Goal: Task Accomplishment & Management: Manage account settings

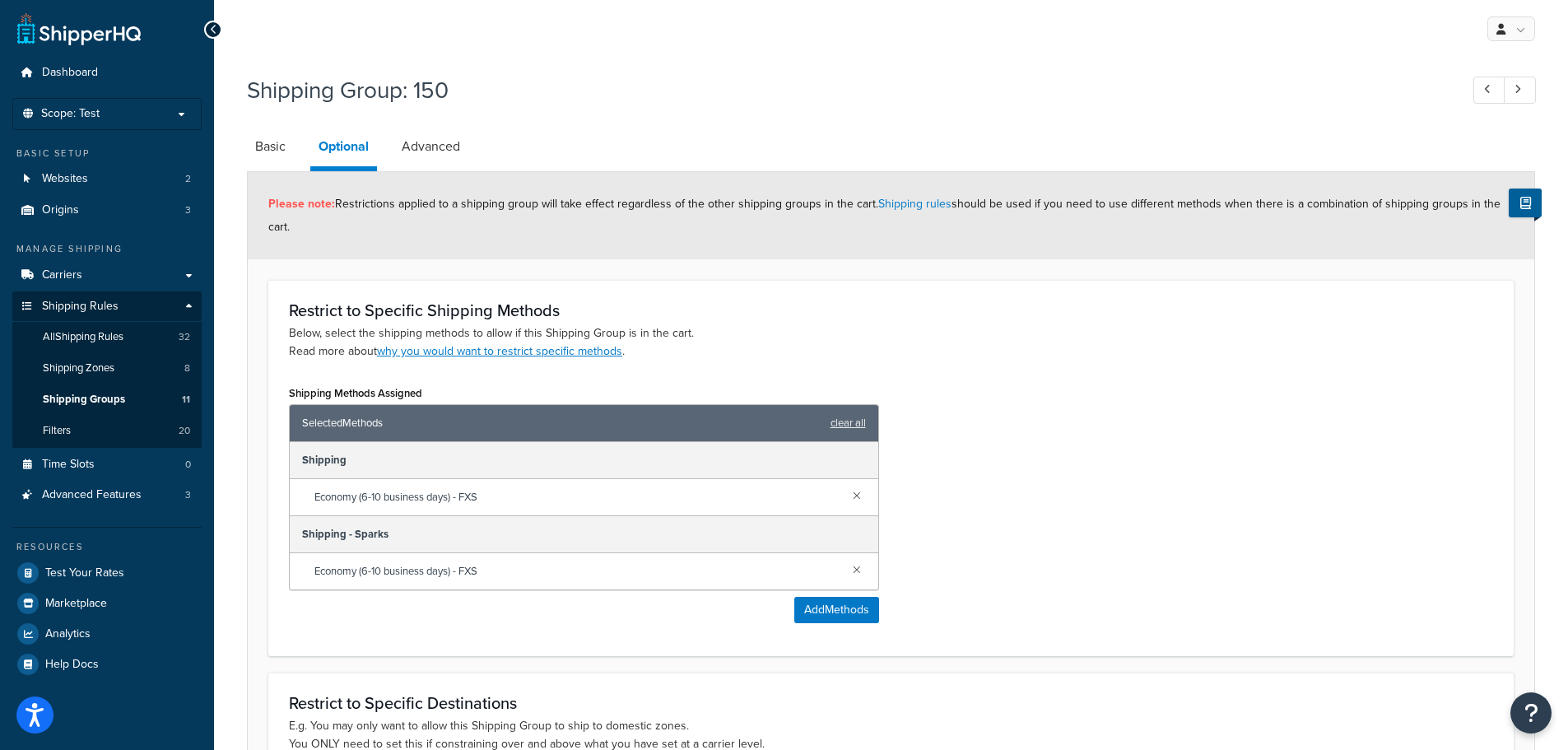
click at [435, 89] on h1 "Shipping Group: 150" at bounding box center [845, 90] width 1196 height 32
click at [121, 347] on link "All Shipping Rules 32" at bounding box center [106, 337] width 189 height 30
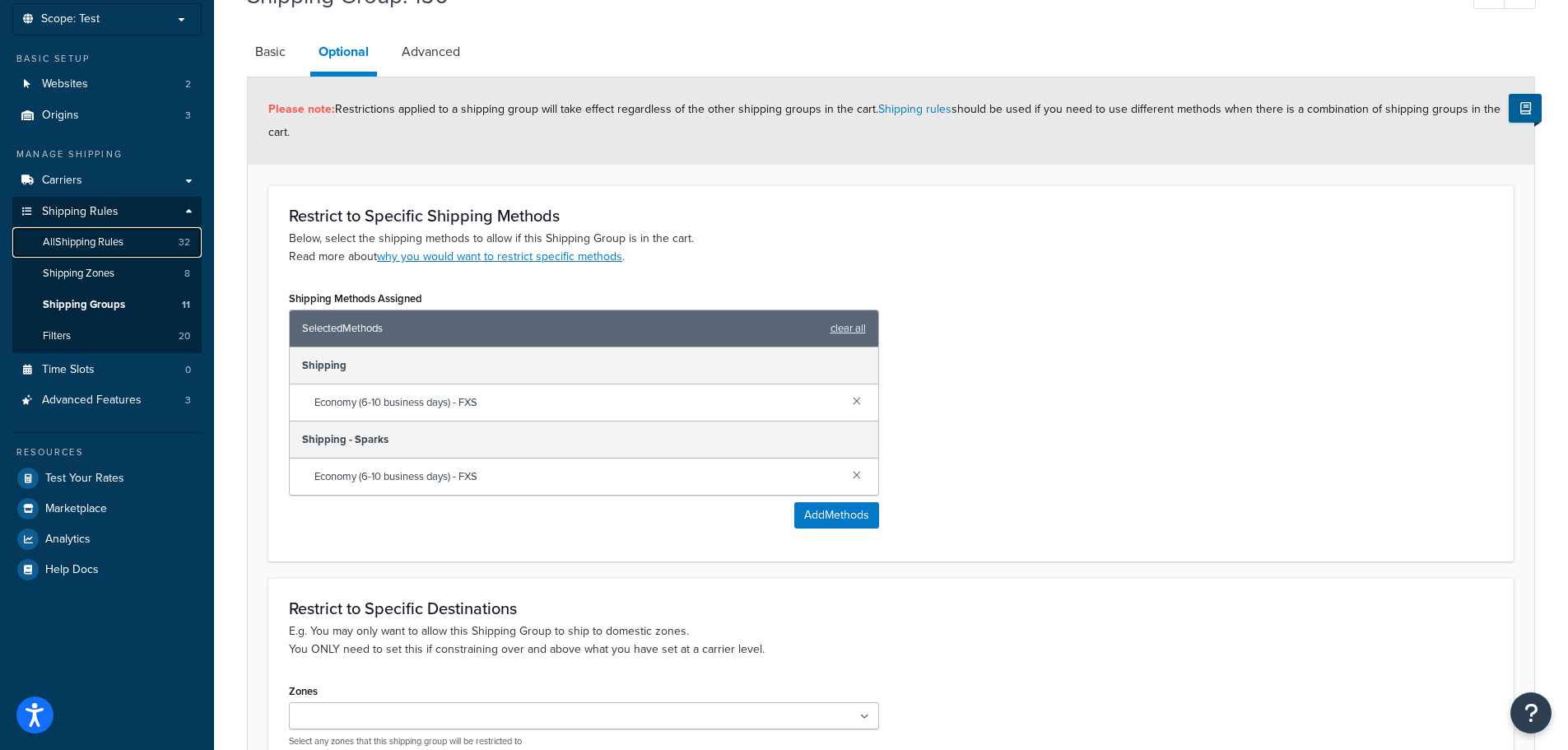
scroll to position [277, 0]
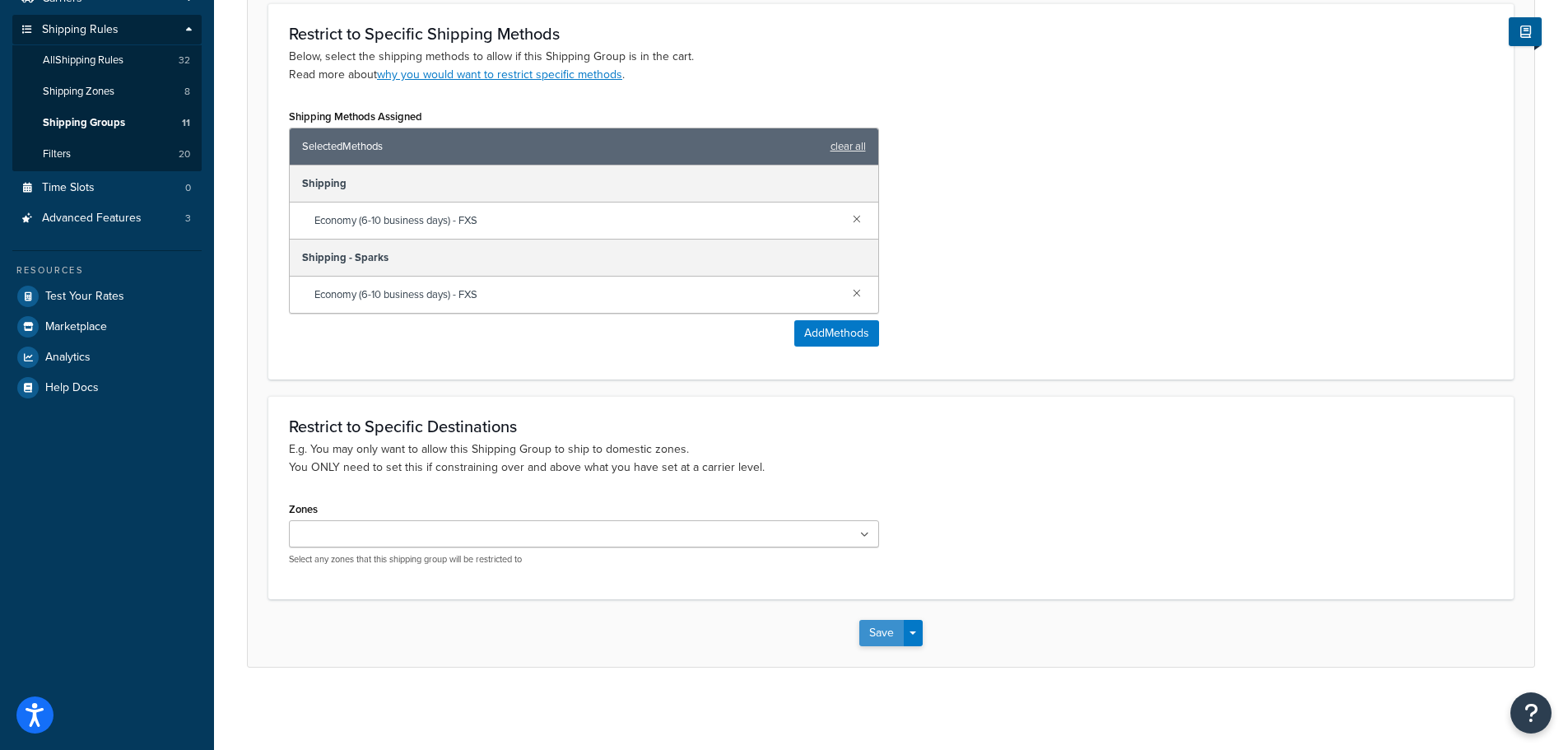
click at [881, 636] on button "Save" at bounding box center [881, 633] width 44 height 26
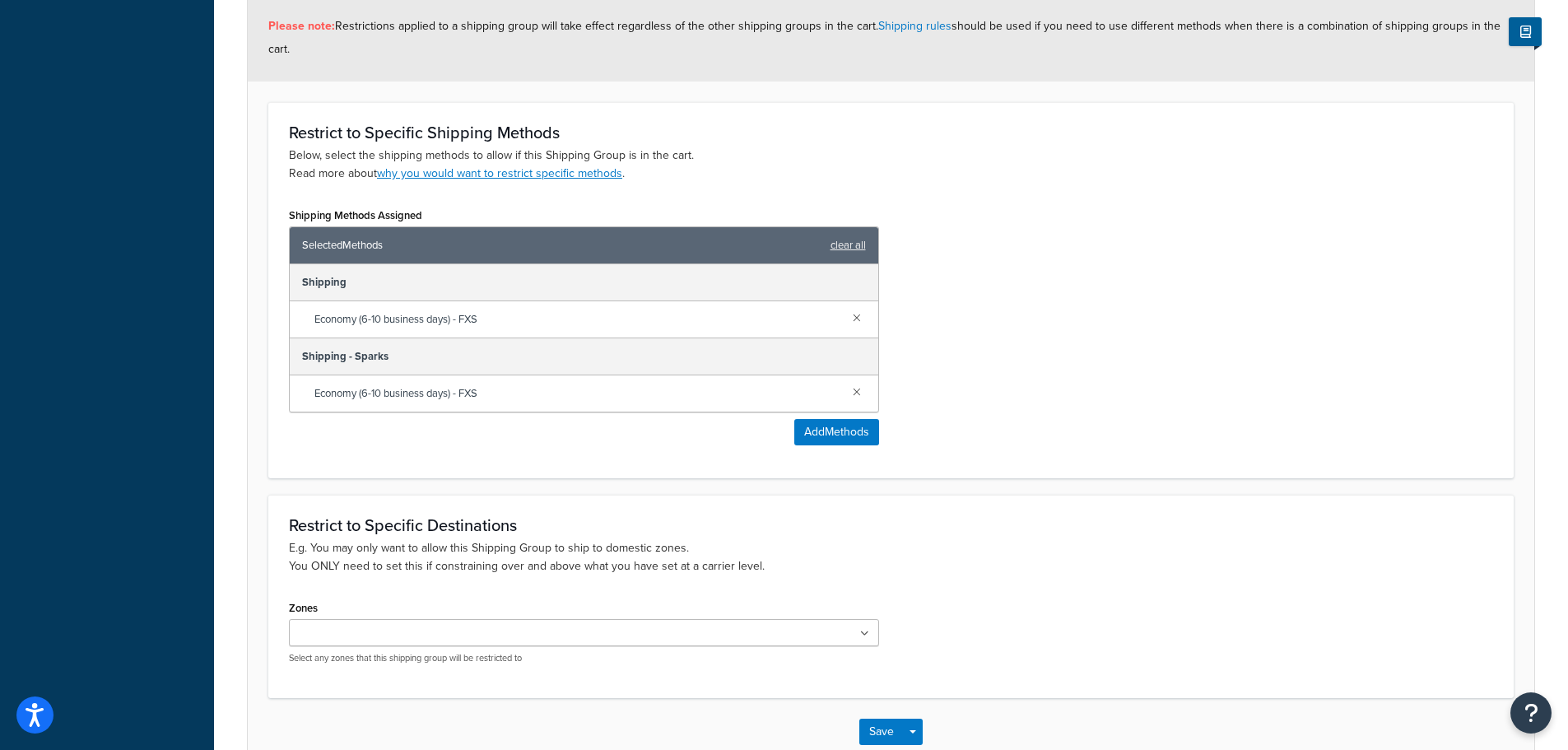
scroll to position [1565, 0]
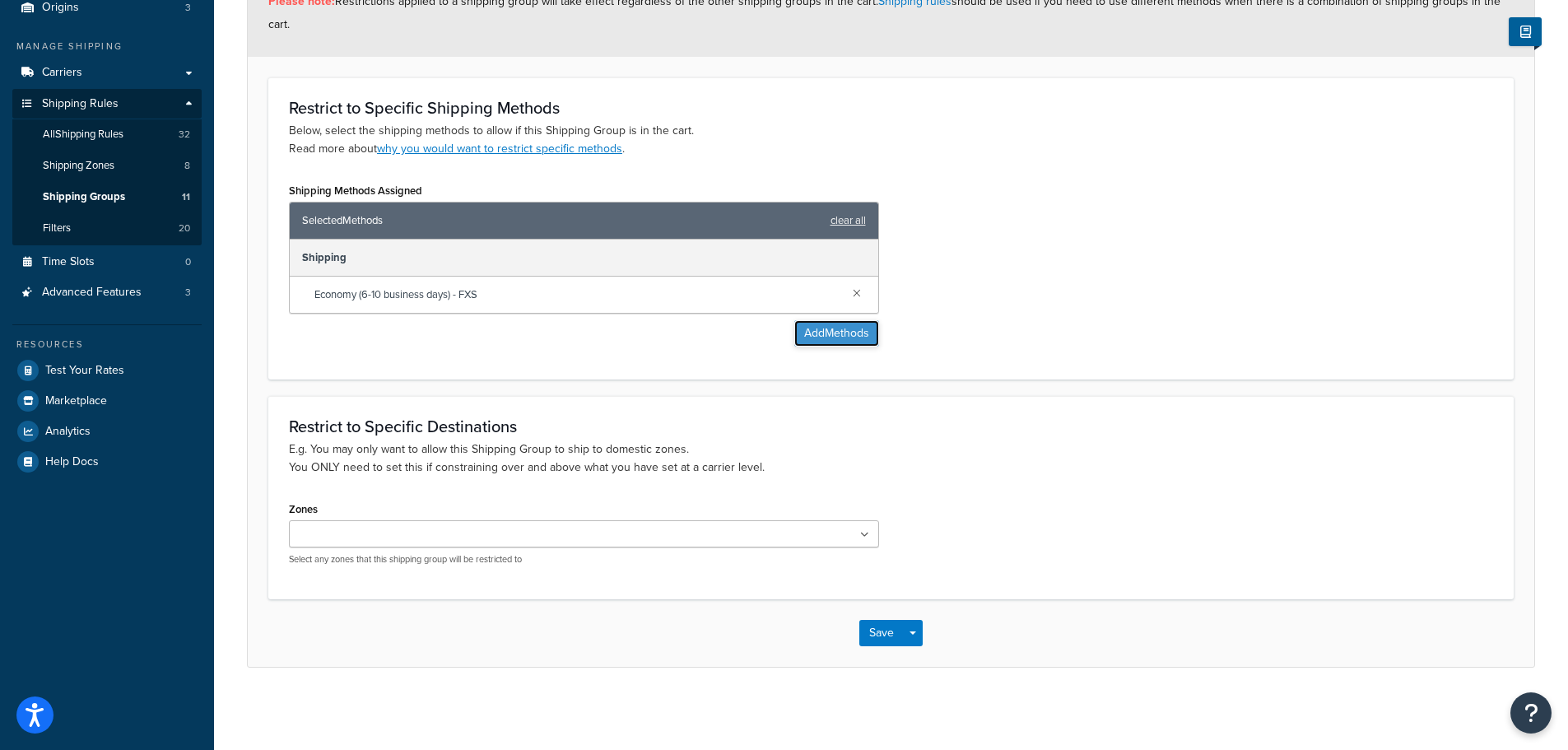
click at [832, 331] on button "Add Methods" at bounding box center [836, 334] width 85 height 26
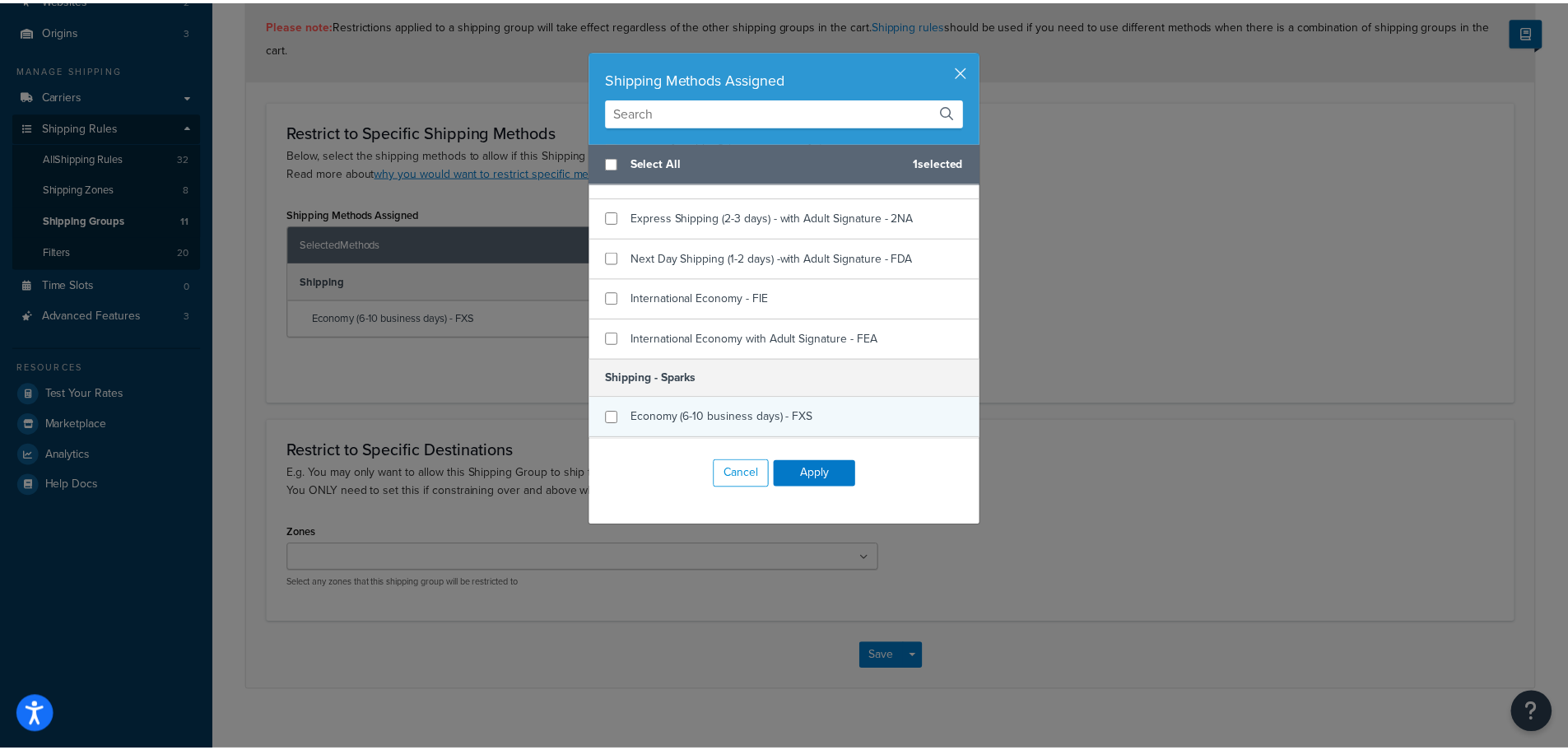
scroll to position [742, 0]
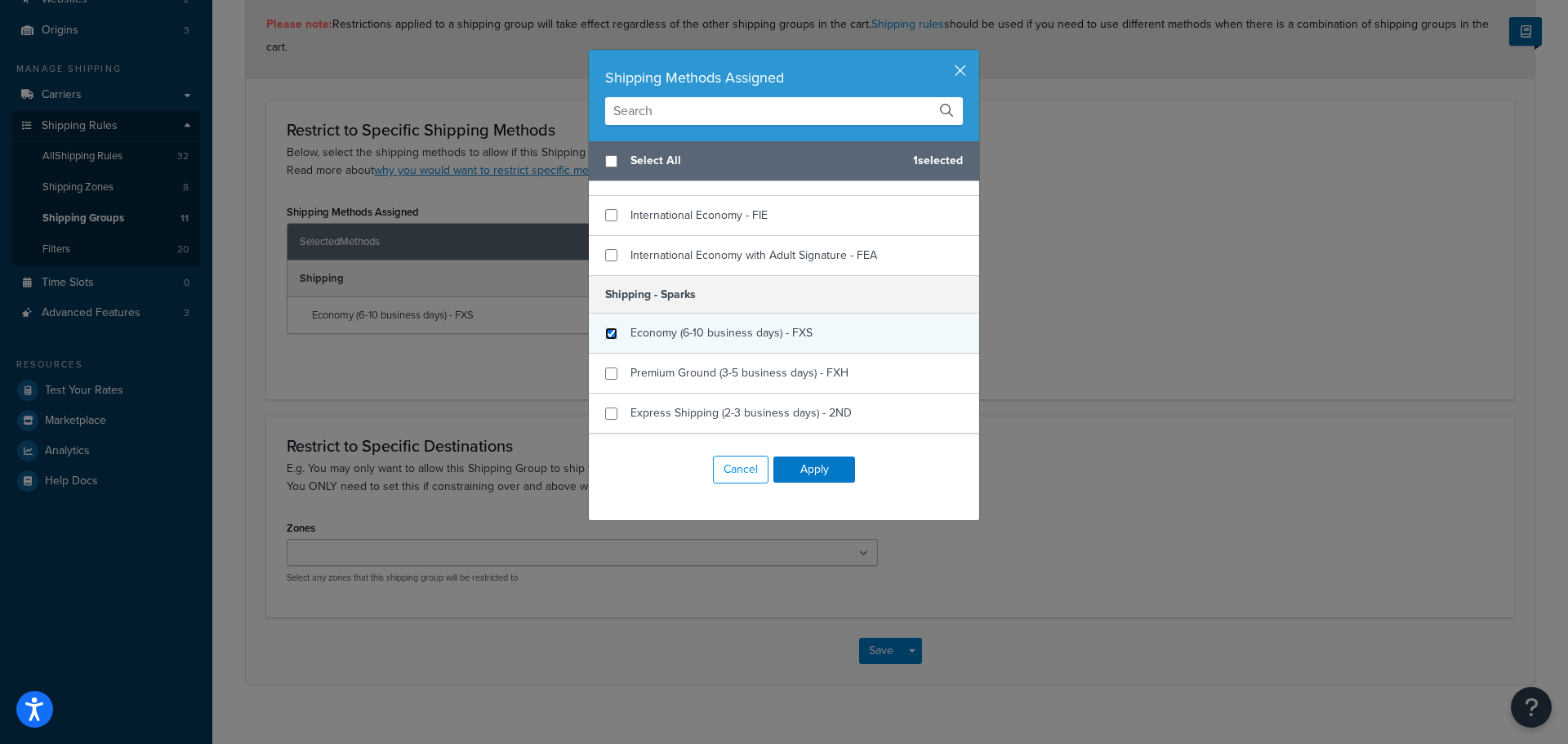
click at [606, 333] on input "checkbox" at bounding box center [611, 333] width 12 height 12
checkbox input "true"
click at [794, 464] on button "Apply" at bounding box center [814, 470] width 81 height 26
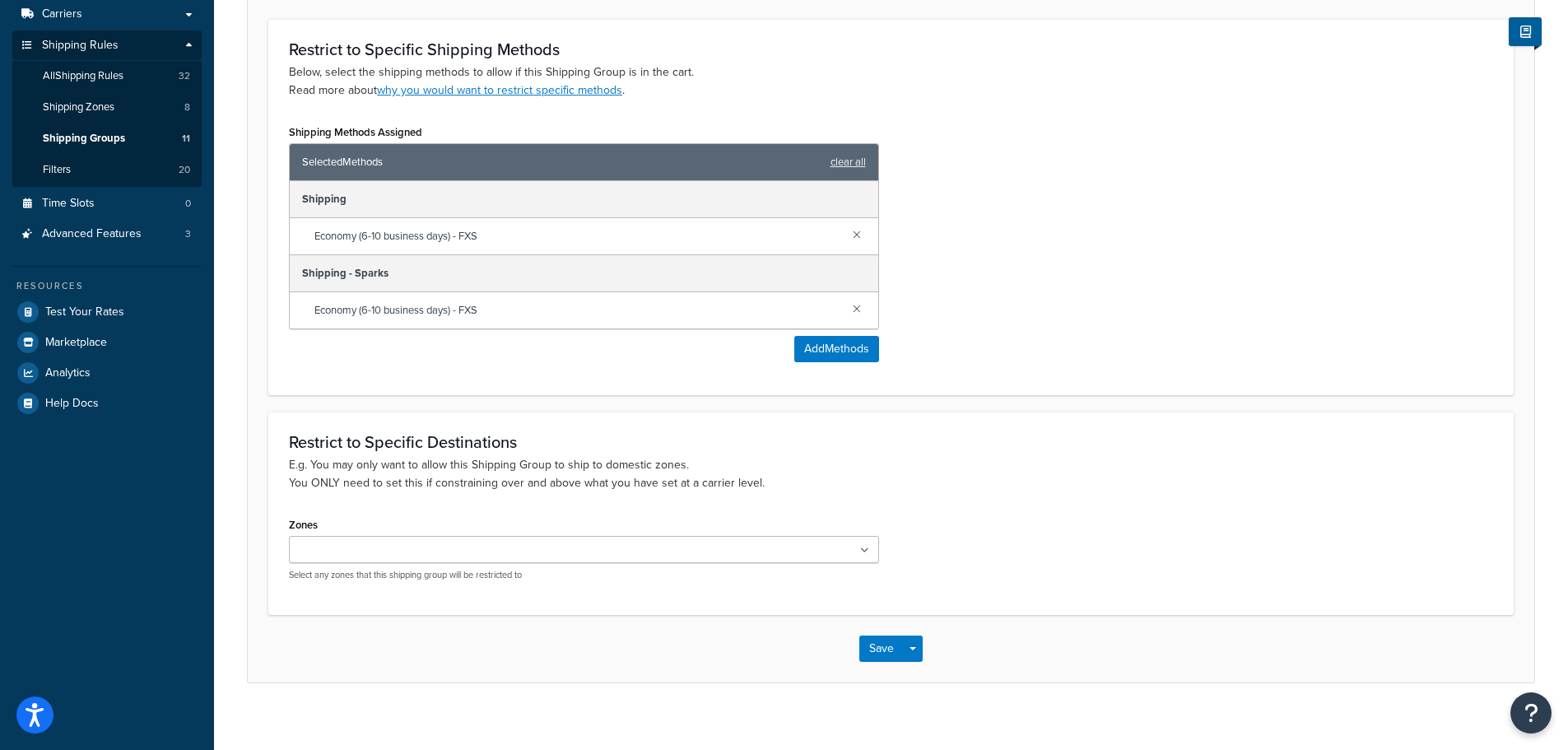
scroll to position [277, 0]
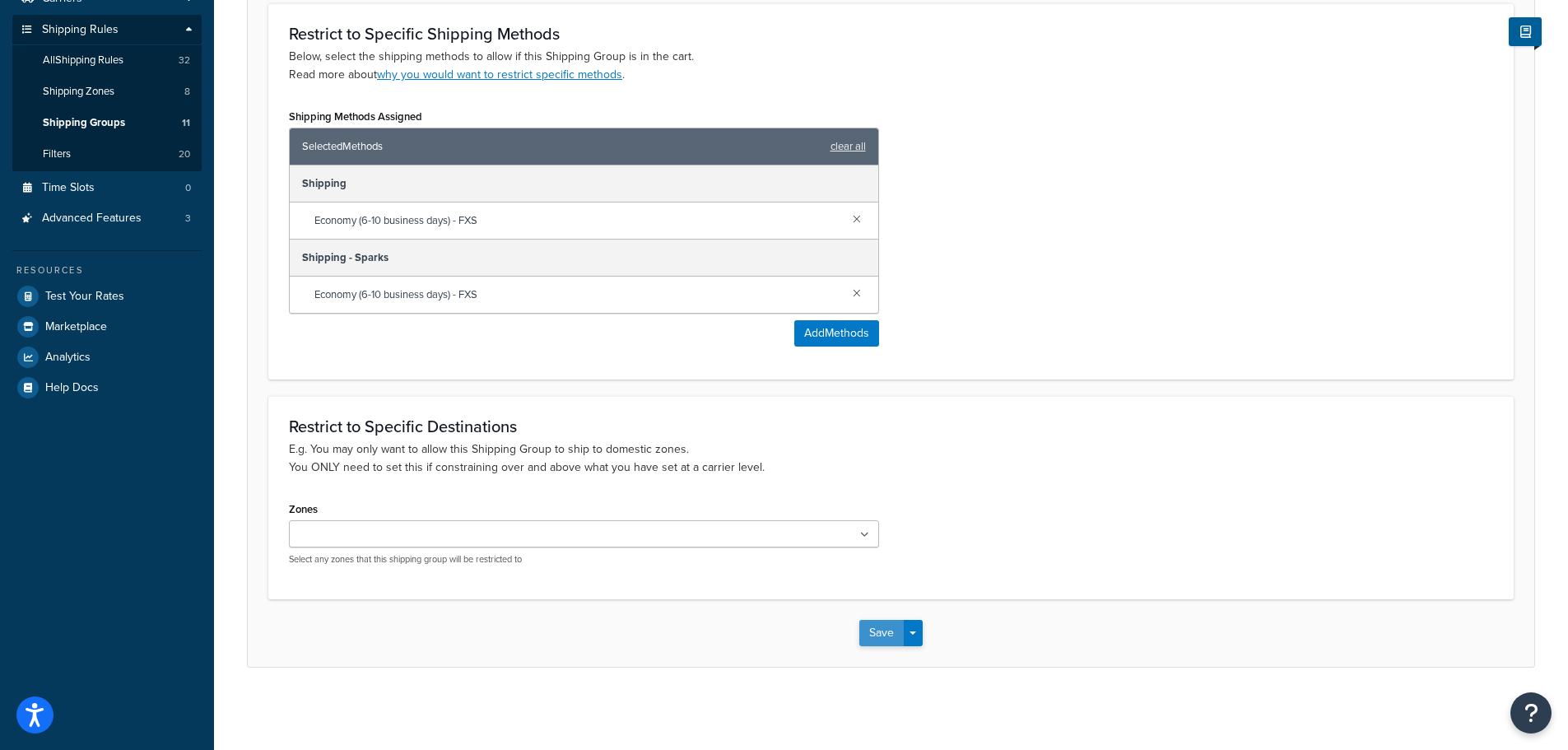
click at [876, 637] on button "Save" at bounding box center [881, 633] width 44 height 26
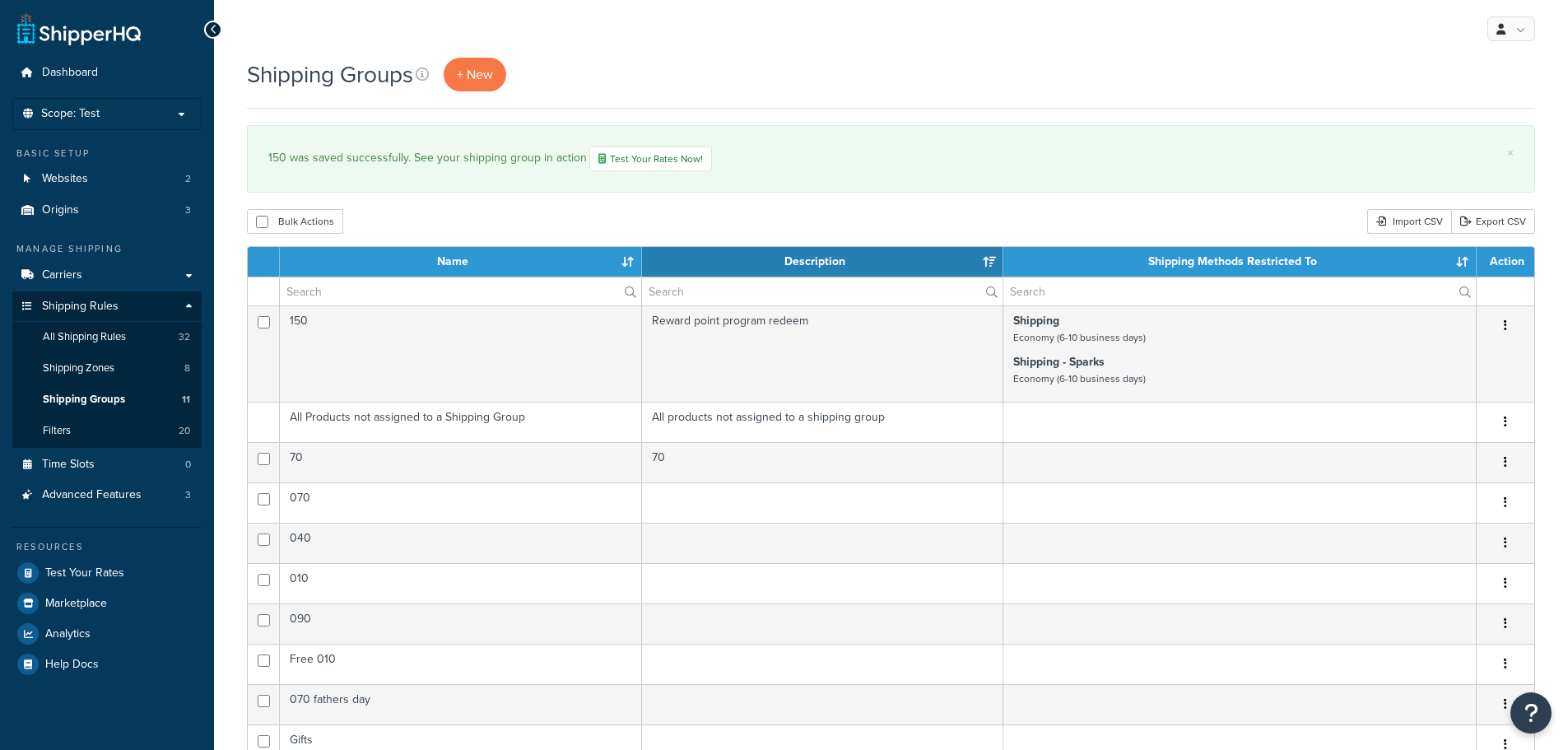
select select "15"
click at [177, 491] on link "Advanced Features 3" at bounding box center [106, 496] width 189 height 30
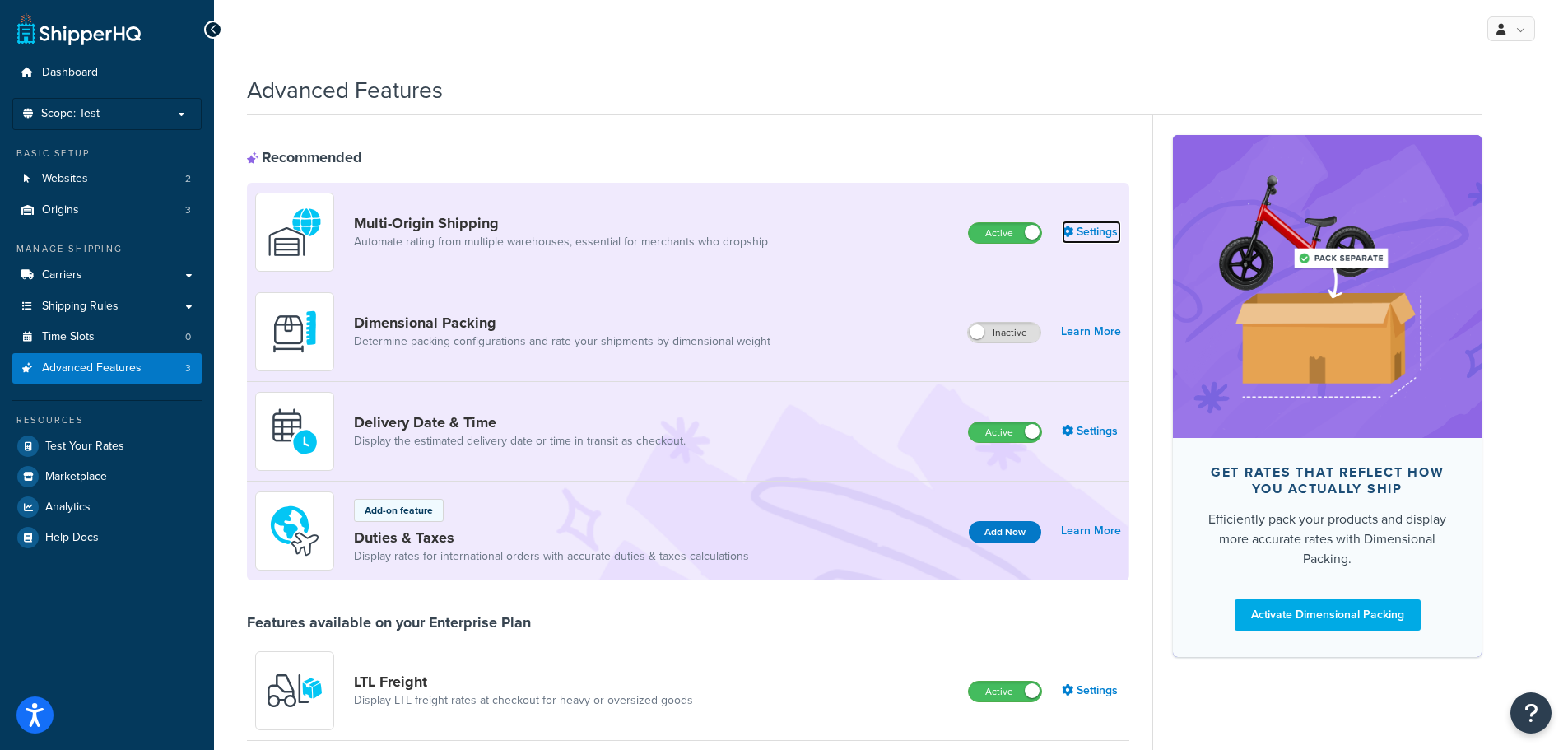
click at [1097, 227] on link "Settings" at bounding box center [1091, 232] width 59 height 23
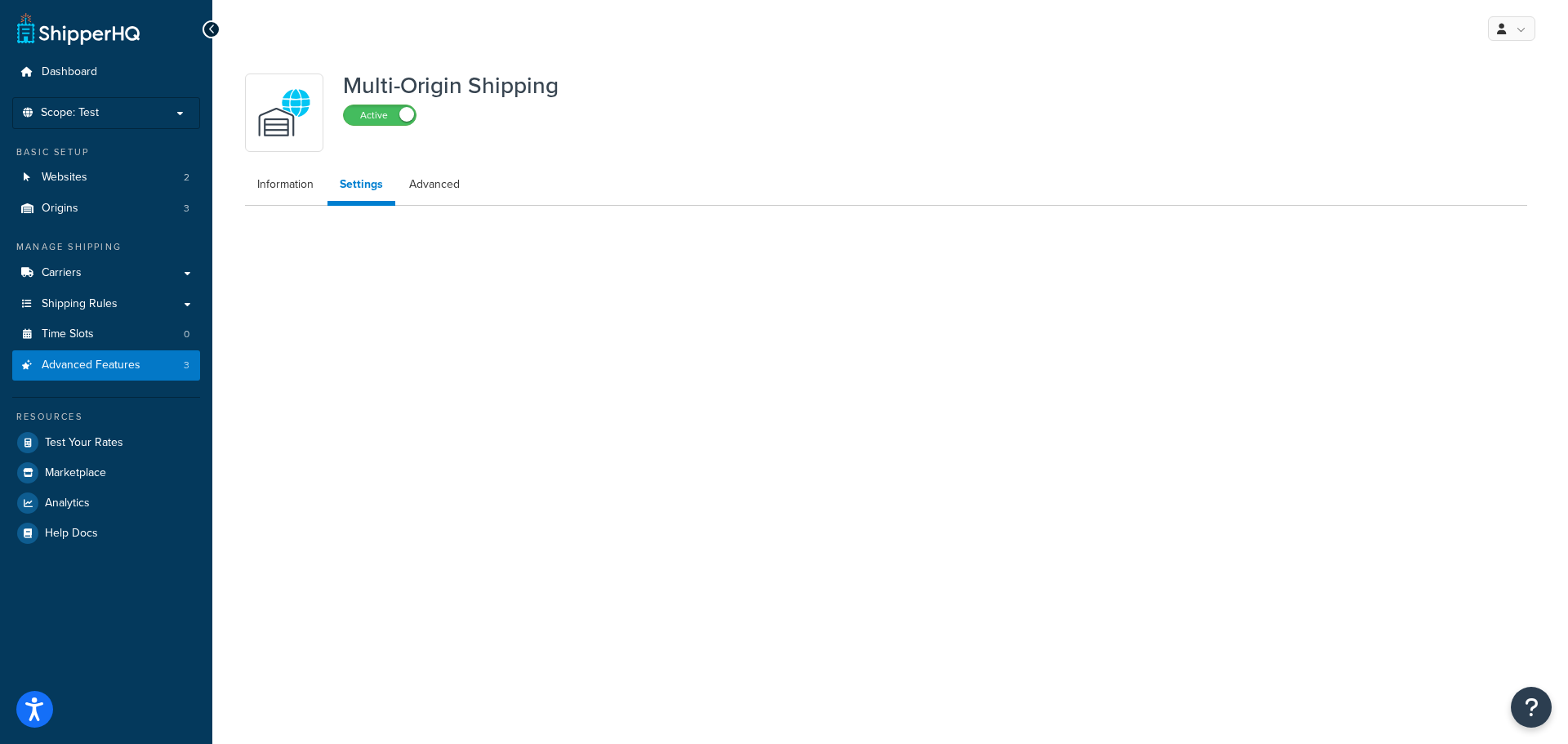
select select "false"
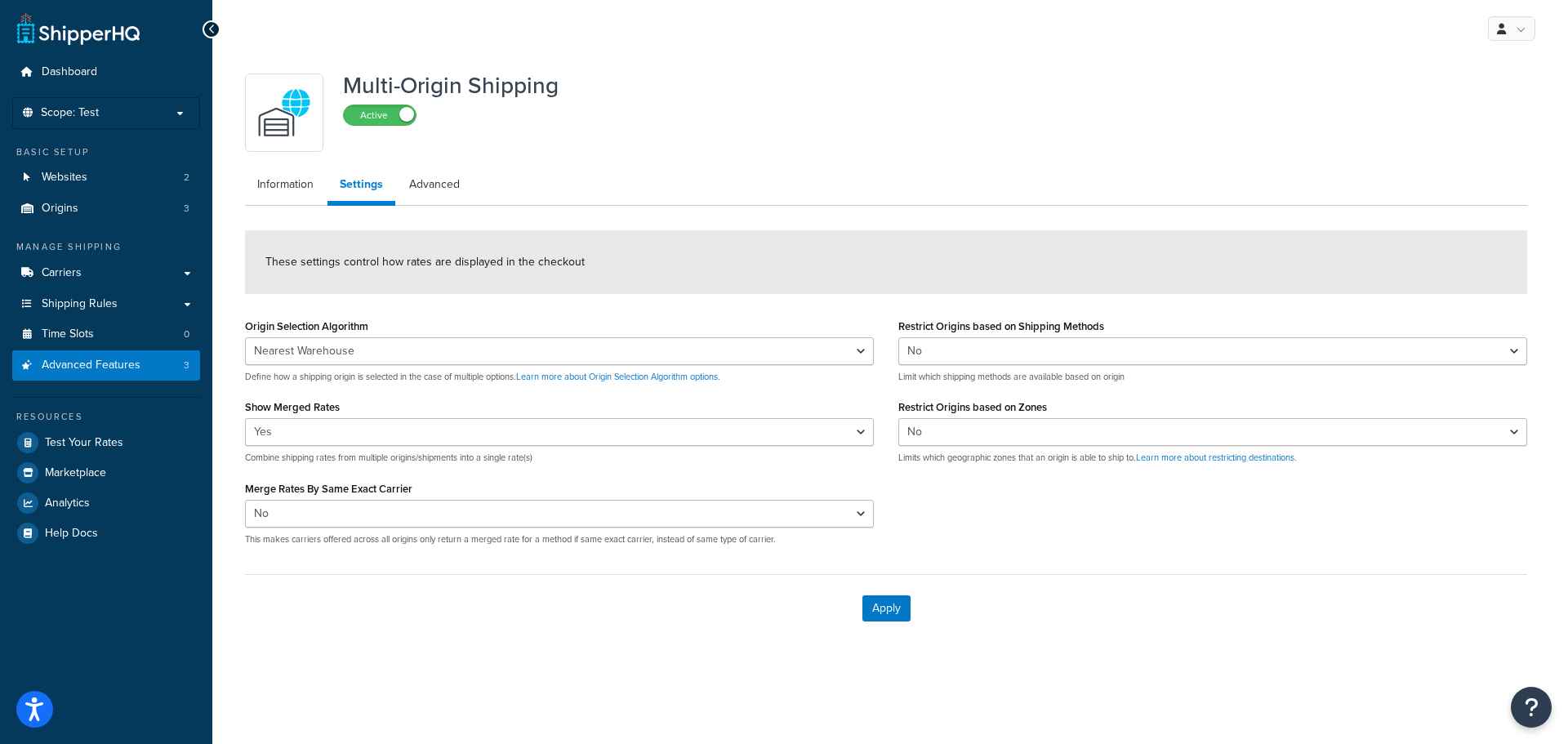
click at [651, 204] on ul "Information Settings Advanced" at bounding box center [886, 187] width 1282 height 37
click at [289, 181] on link "Information" at bounding box center [285, 184] width 81 height 33
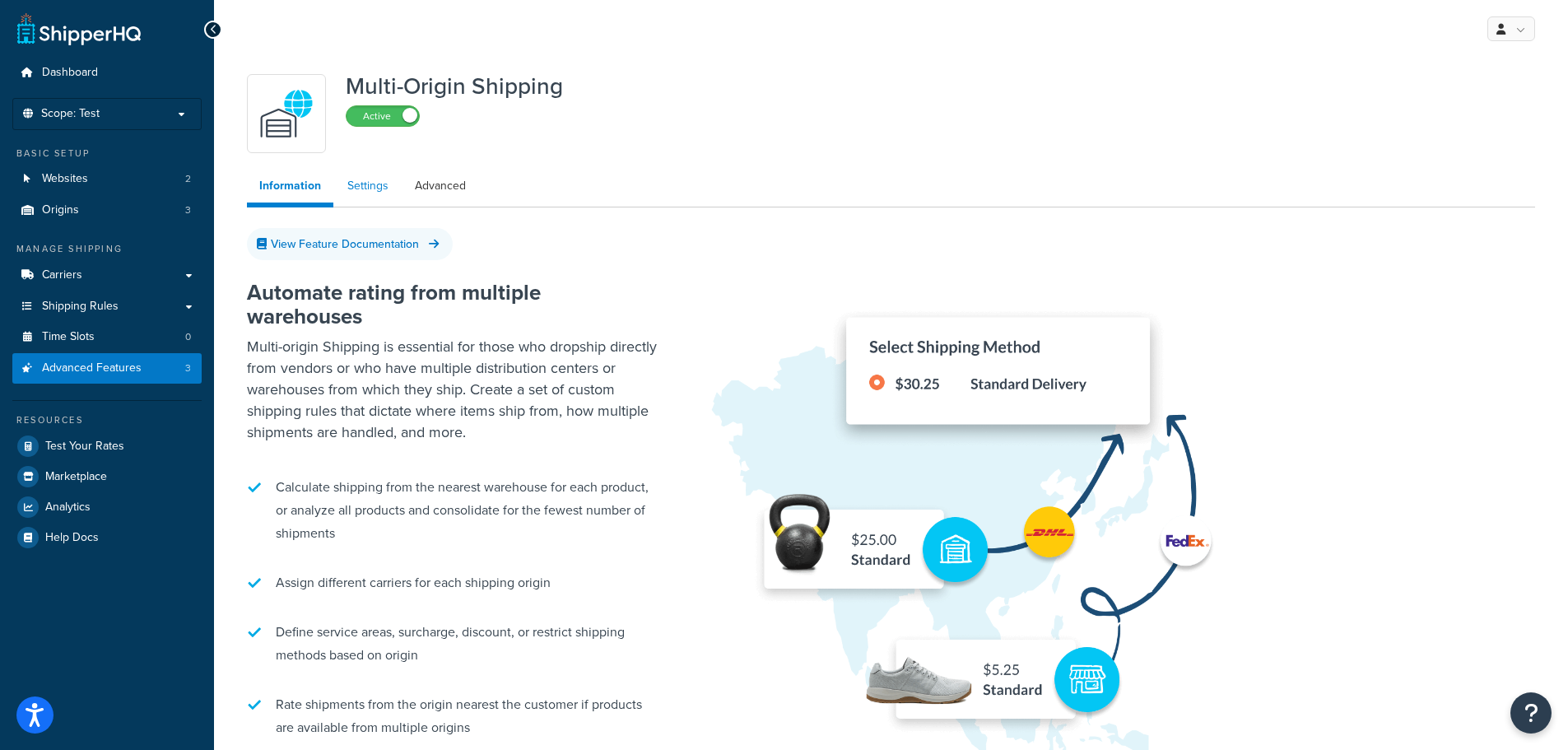
click at [354, 181] on link "Settings" at bounding box center [368, 186] width 66 height 33
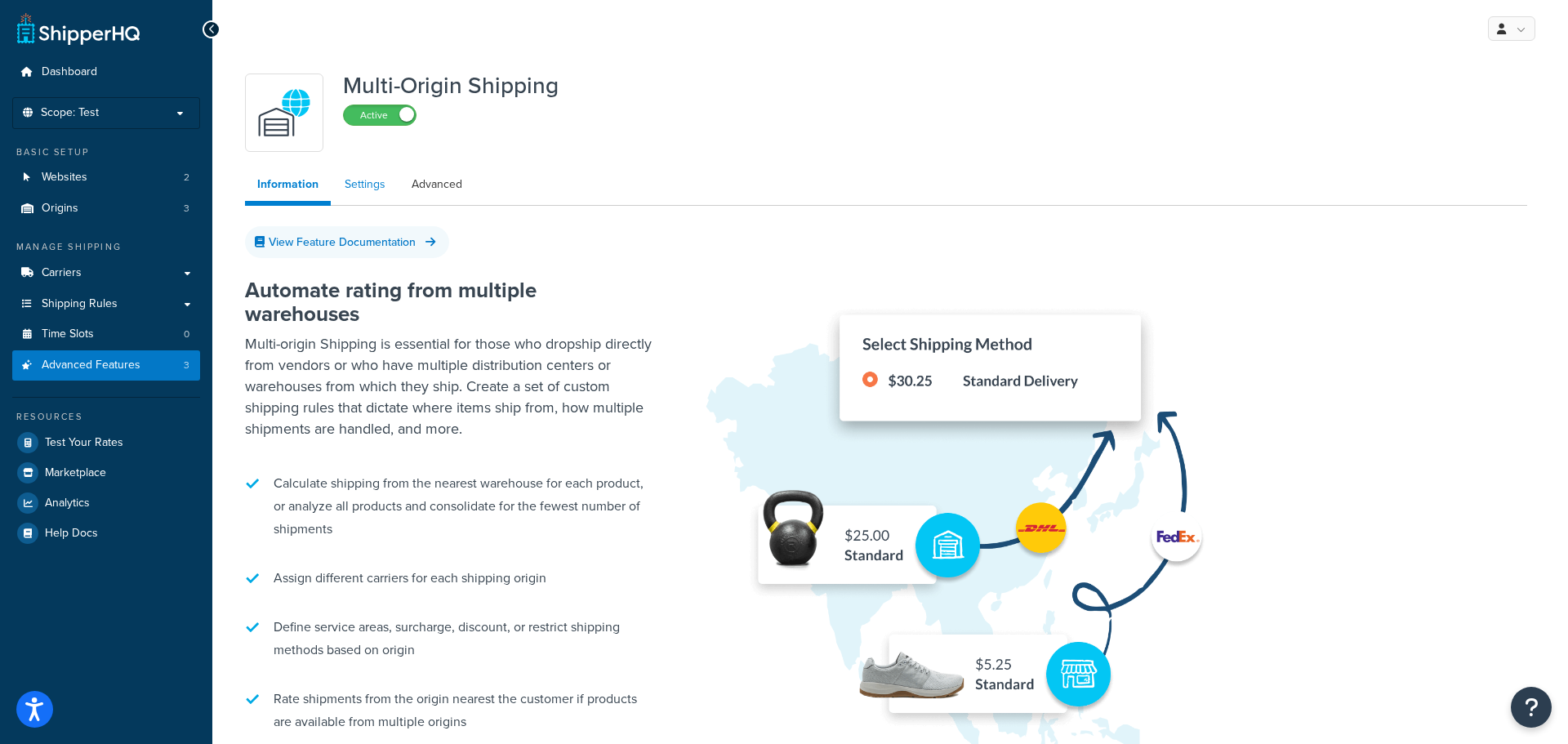
select select "false"
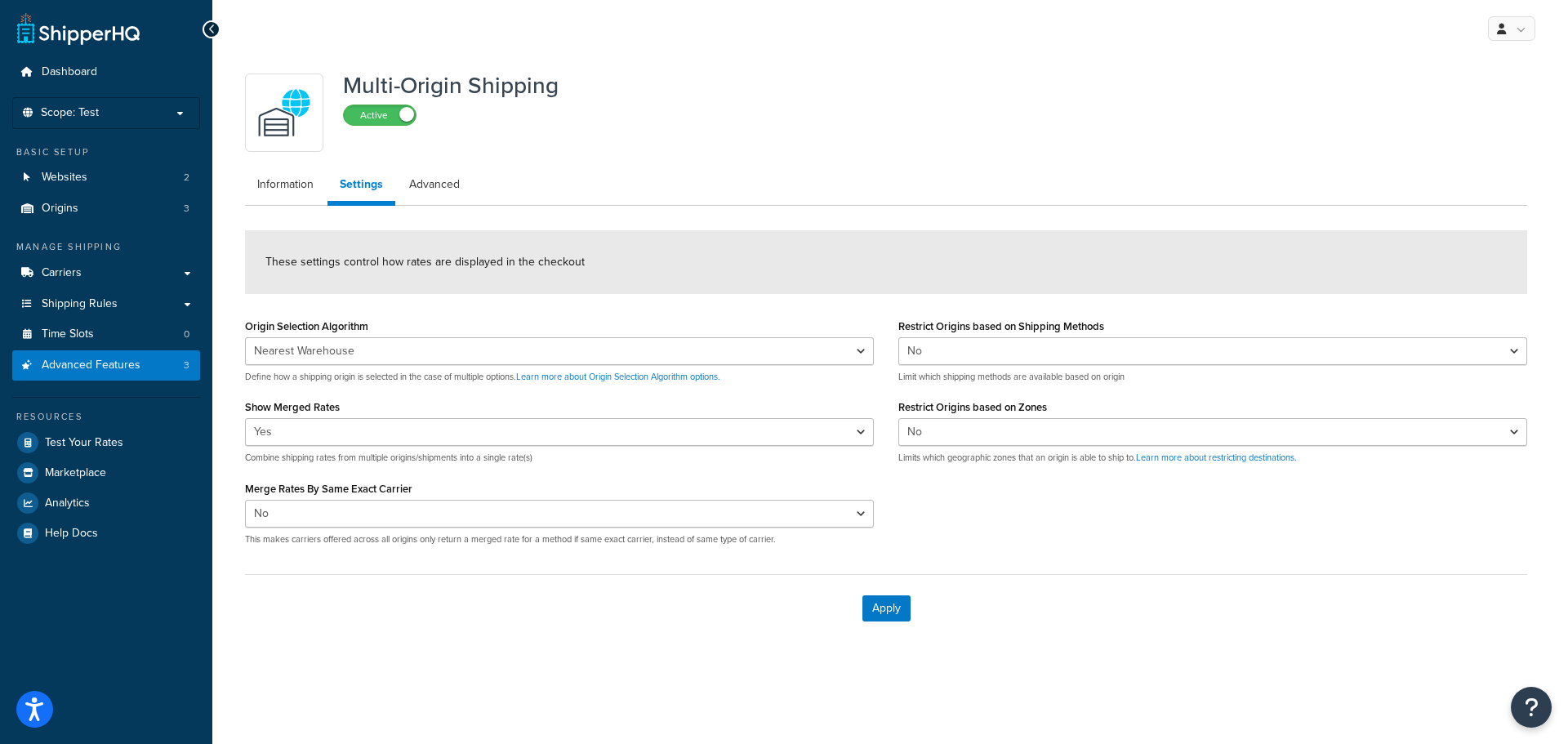
click at [811, 194] on ul "Information Settings Advanced" at bounding box center [886, 187] width 1282 height 37
click at [135, 117] on p "Scope: Test" at bounding box center [106, 113] width 173 height 14
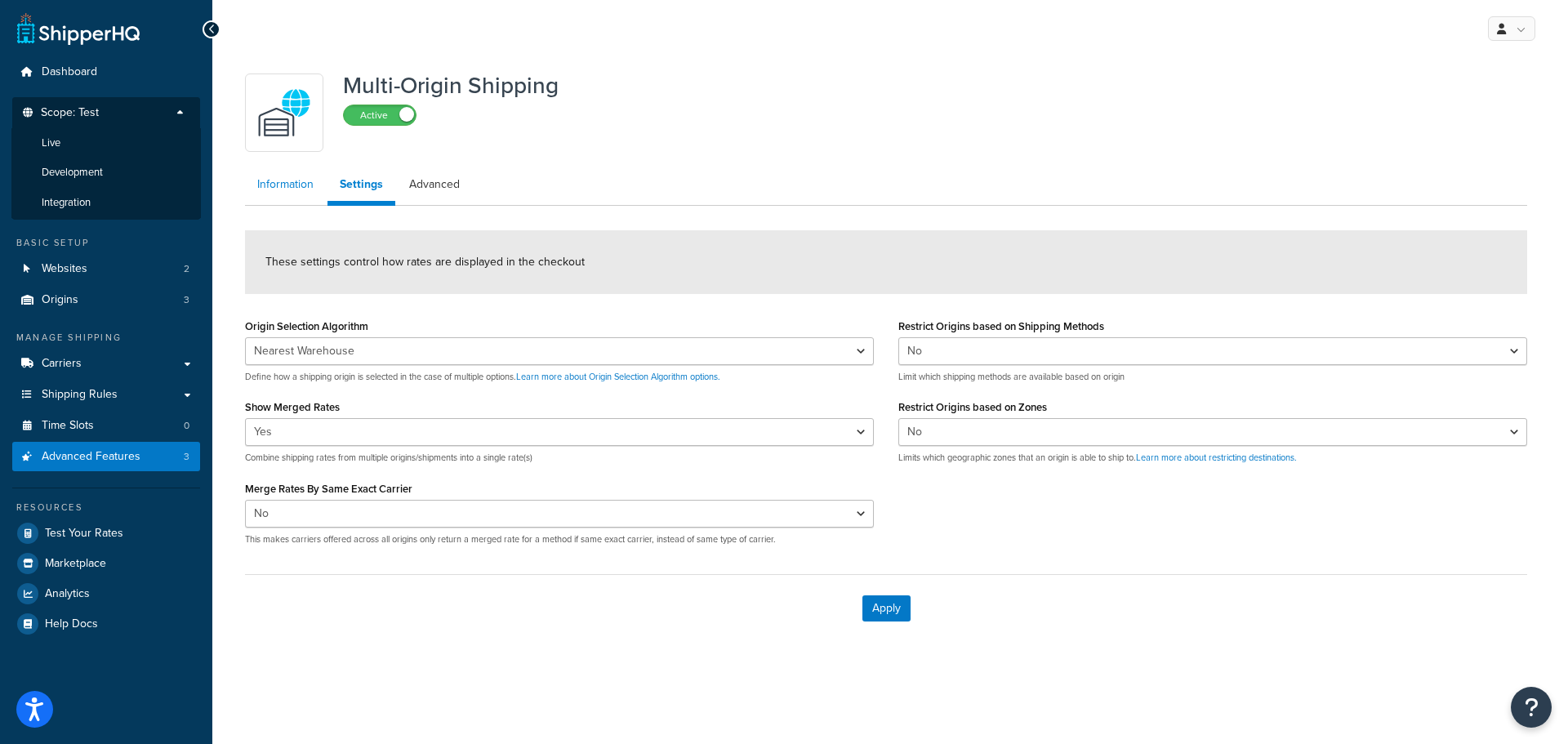
click at [298, 182] on link "Information" at bounding box center [285, 184] width 81 height 33
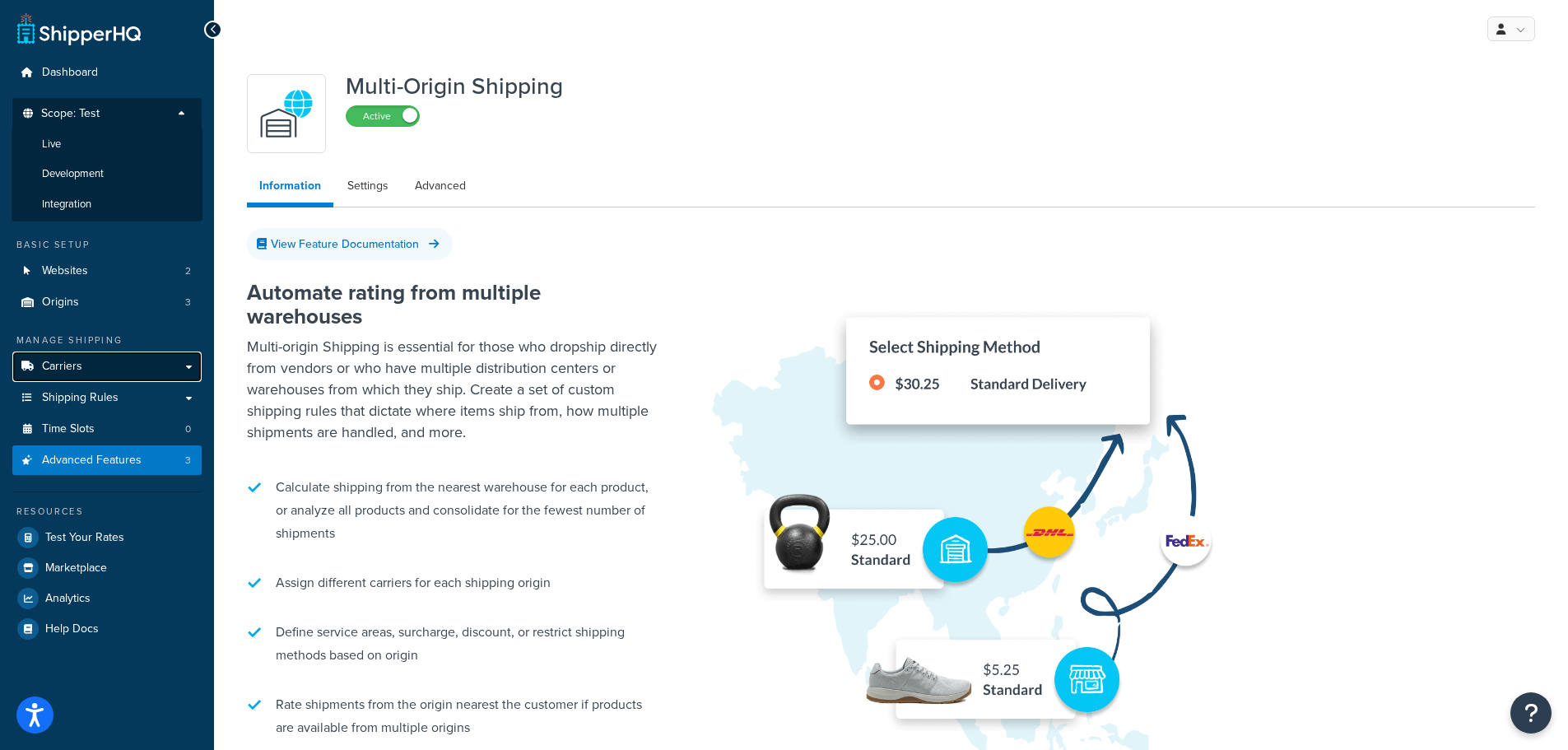
click at [141, 367] on link "Carriers" at bounding box center [106, 367] width 189 height 30
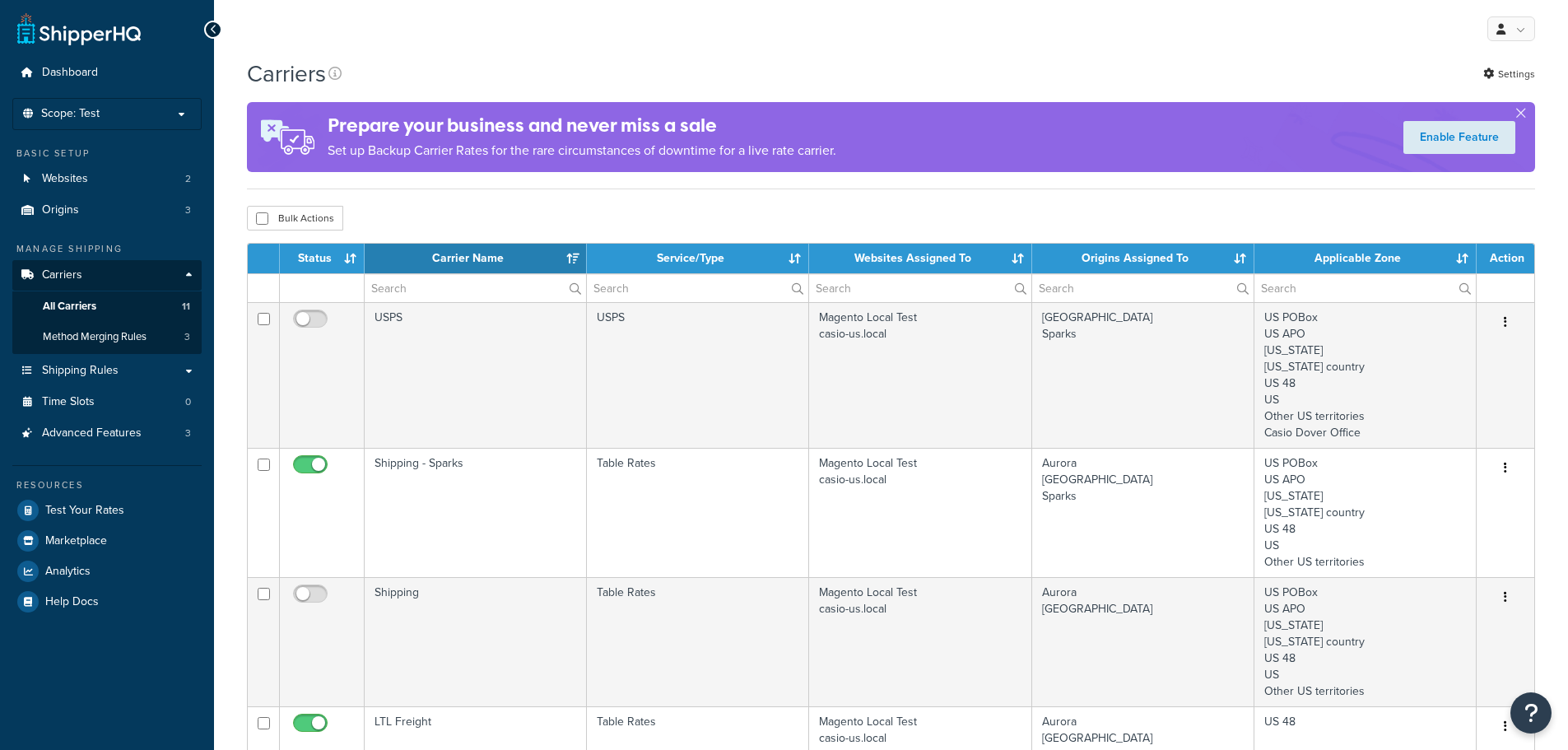
select select "15"
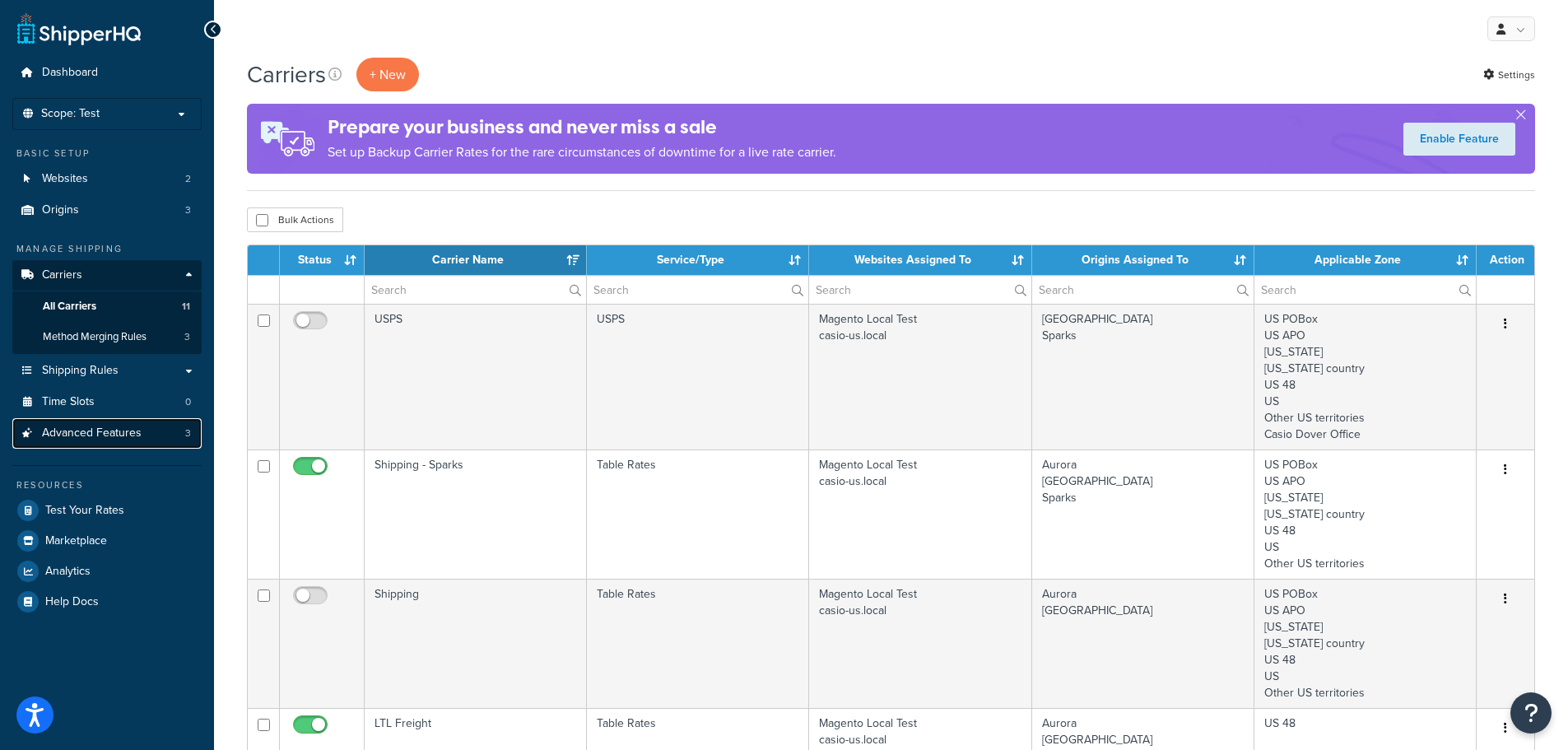
click at [127, 432] on span "Advanced Features" at bounding box center [92, 433] width 100 height 14
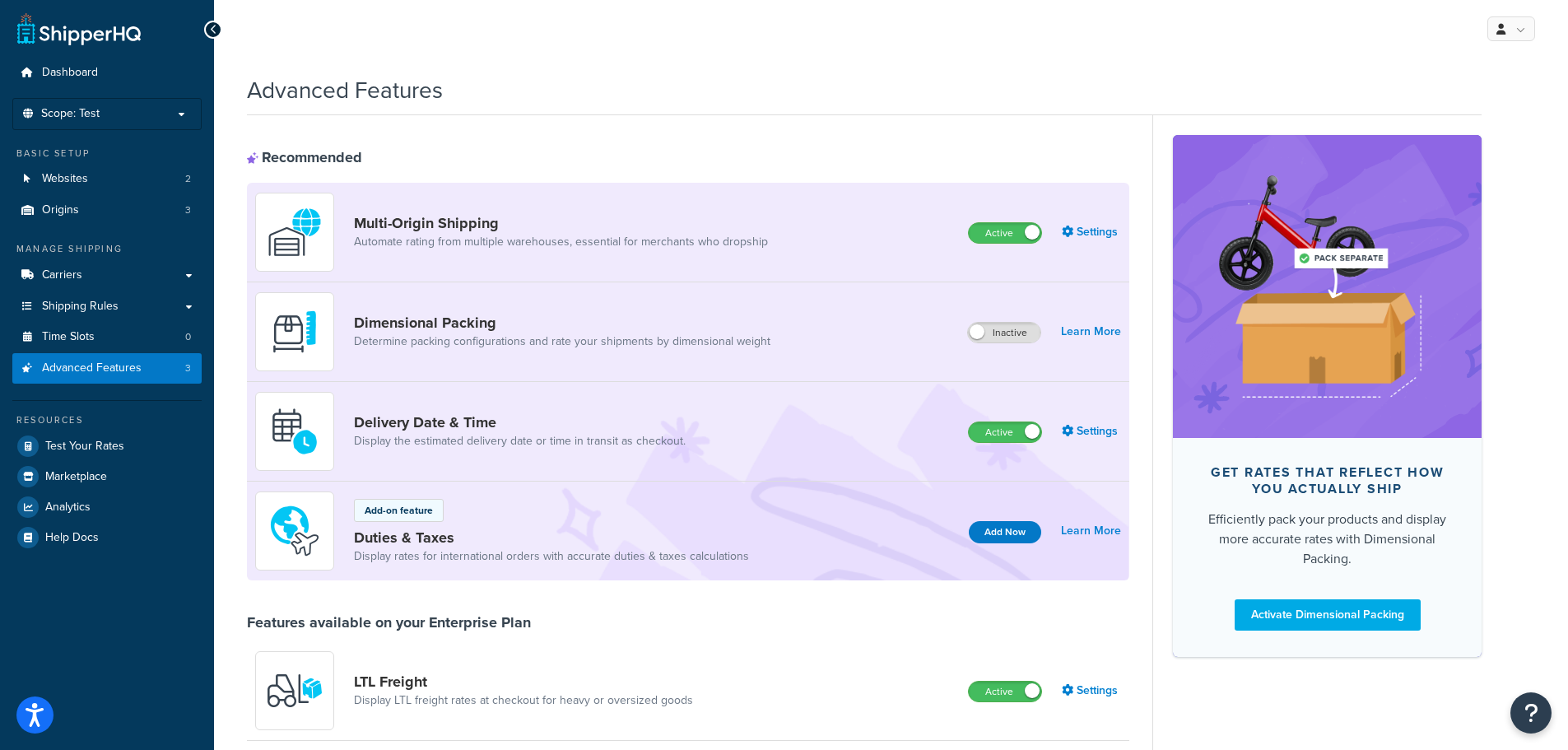
click at [370, 95] on h1 "Advanced Features" at bounding box center [345, 90] width 196 height 32
click at [158, 274] on link "Carriers" at bounding box center [106, 275] width 189 height 30
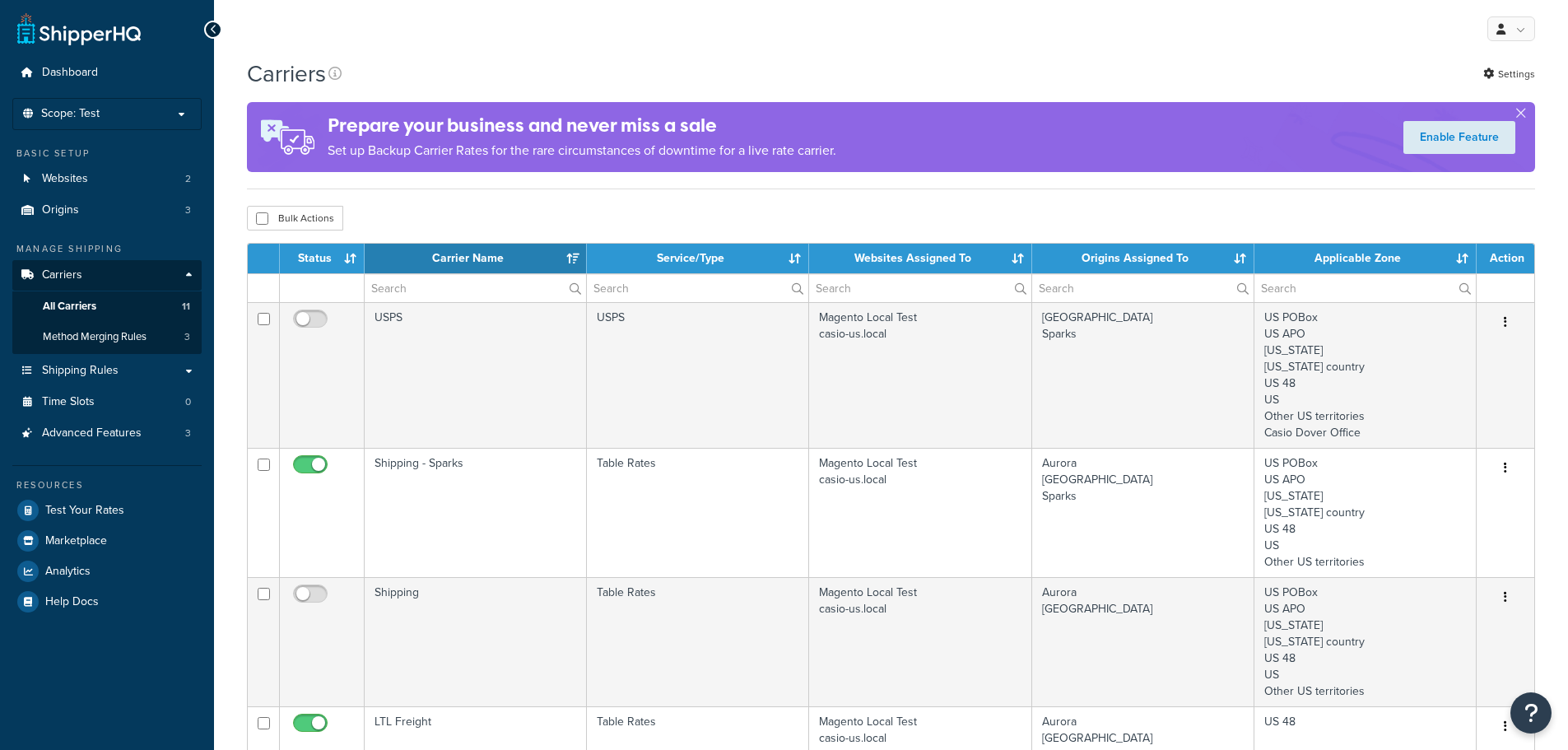
select select "15"
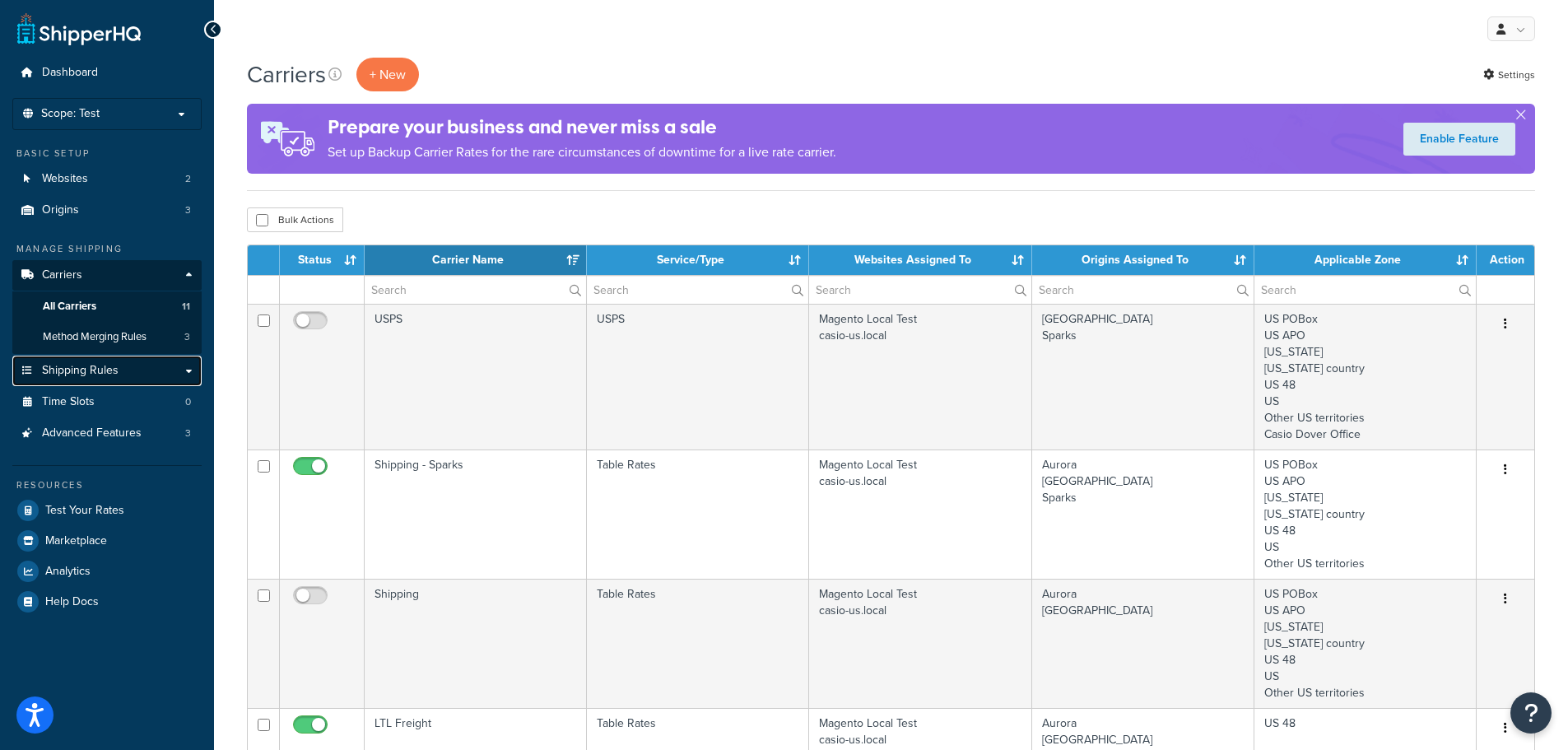
click at [137, 376] on link "Shipping Rules" at bounding box center [106, 371] width 189 height 30
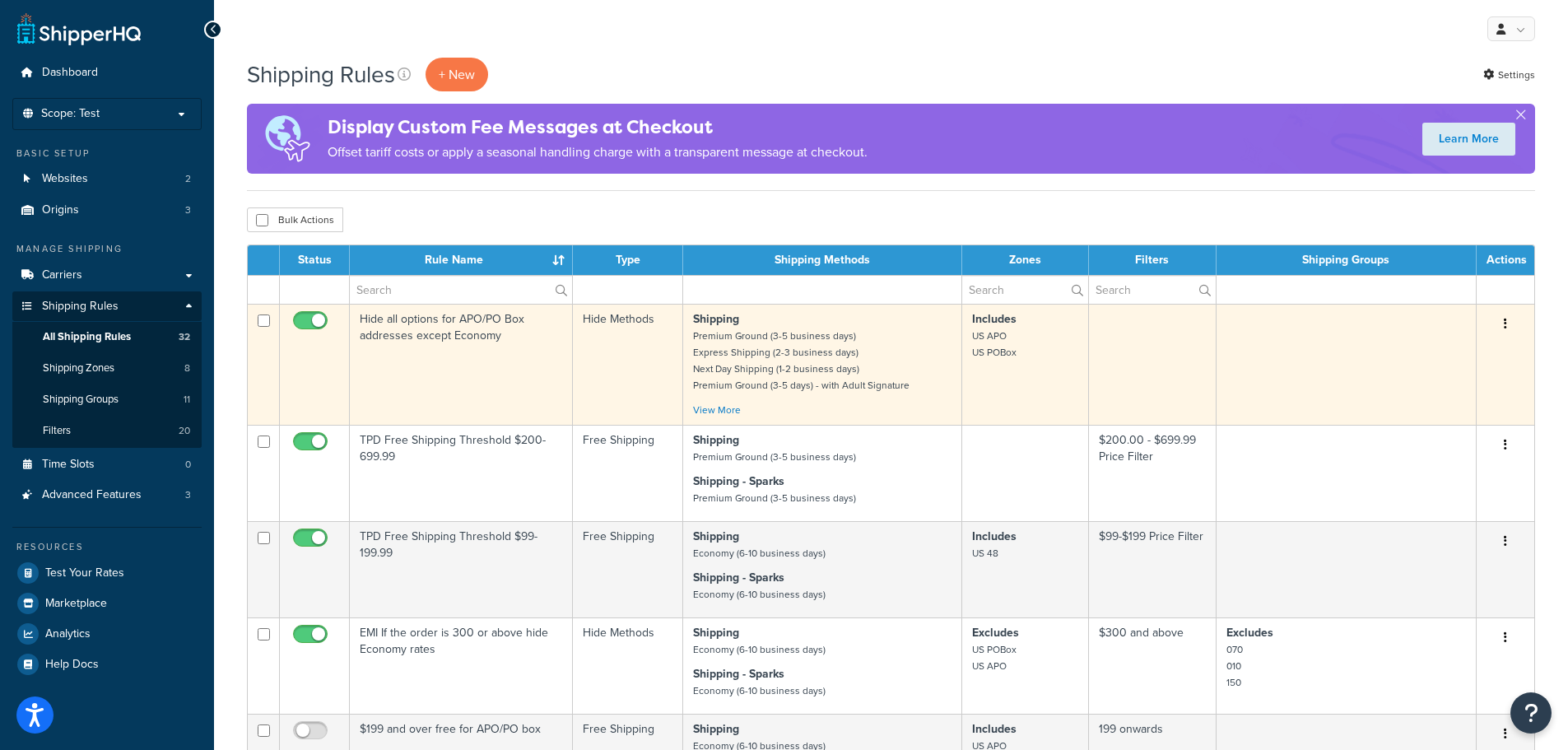
click at [577, 328] on td "Hide Methods" at bounding box center [627, 365] width 110 height 121
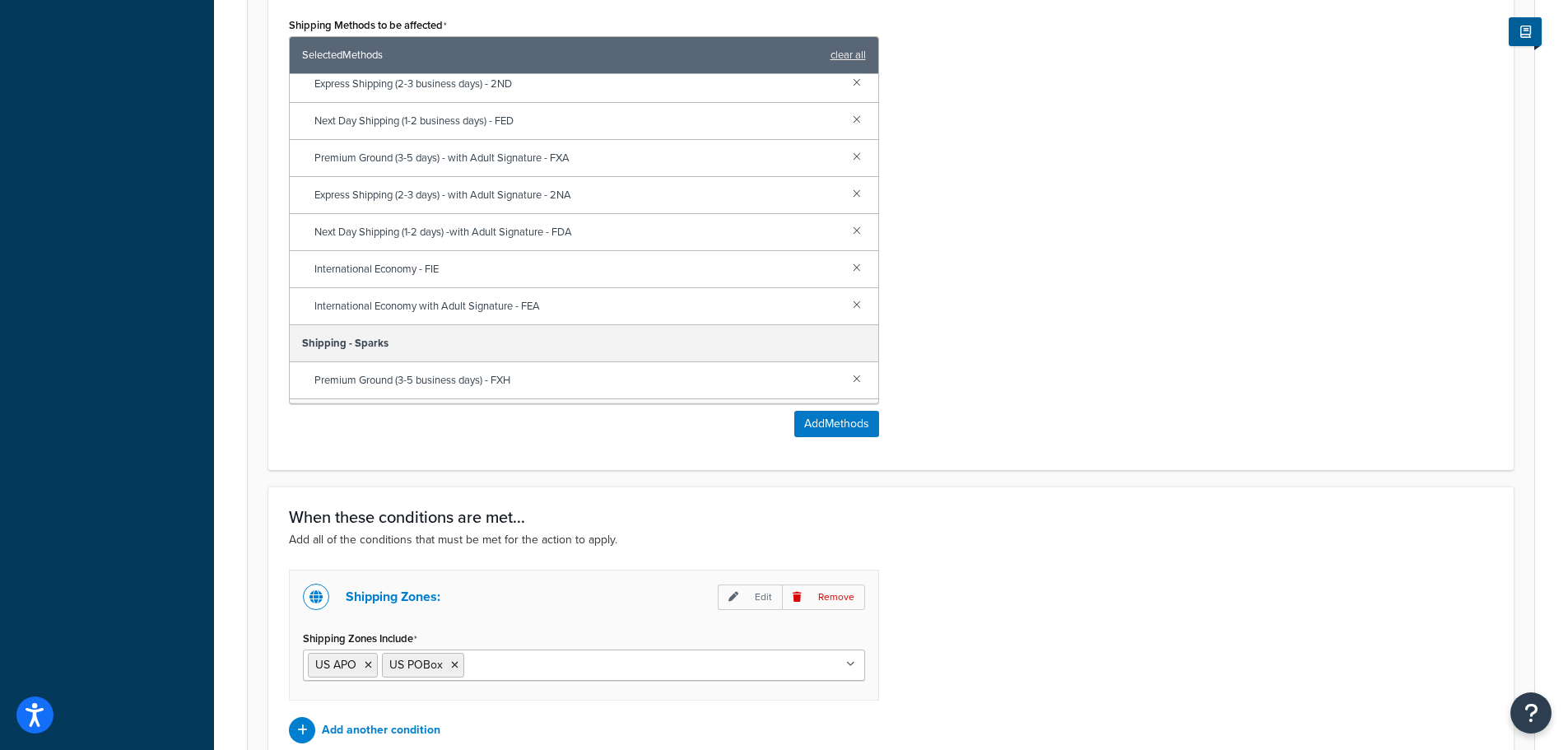
scroll to position [910, 0]
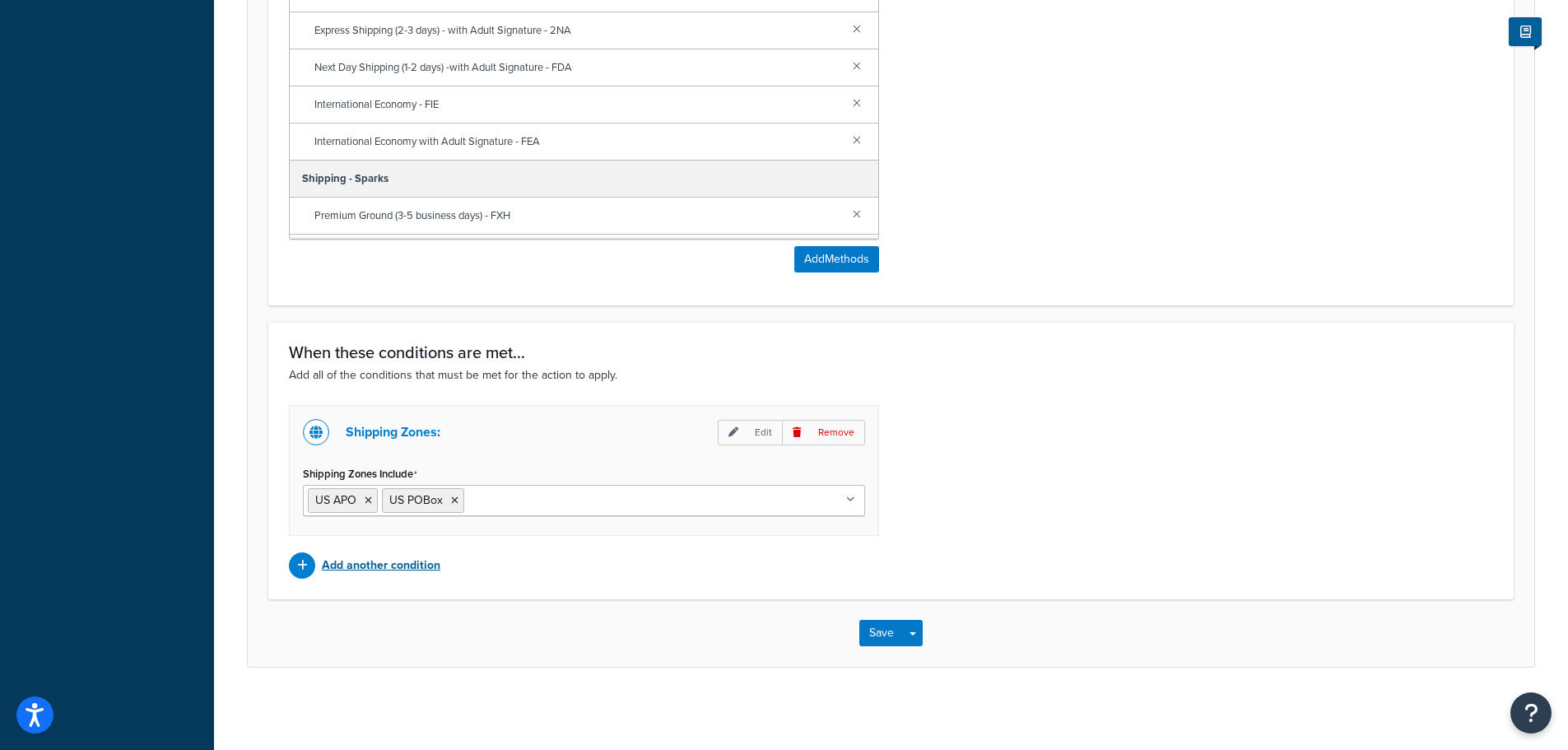
click at [388, 568] on p "Add another condition" at bounding box center [381, 565] width 119 height 23
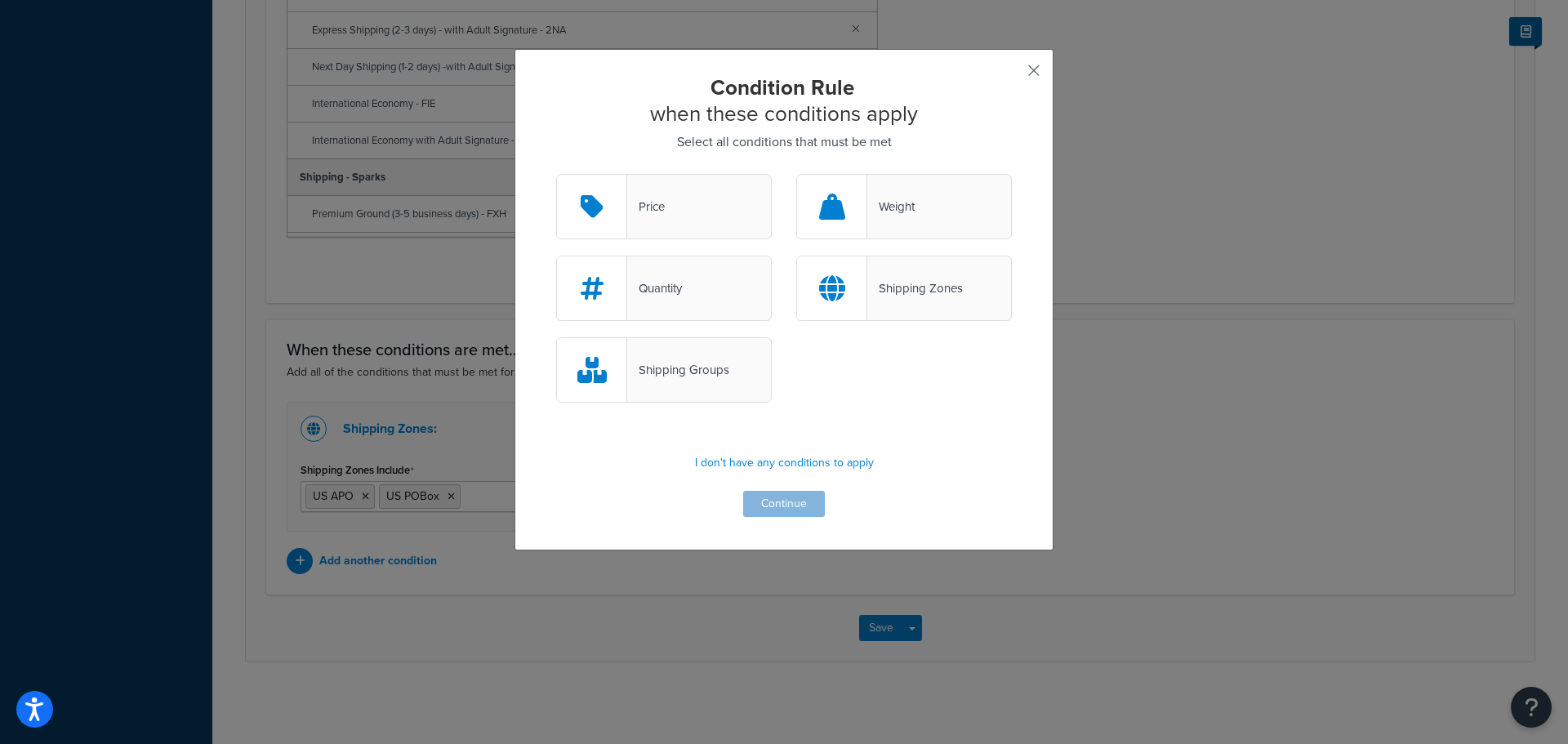
click at [1012, 75] on button "button" at bounding box center [1009, 77] width 4 height 4
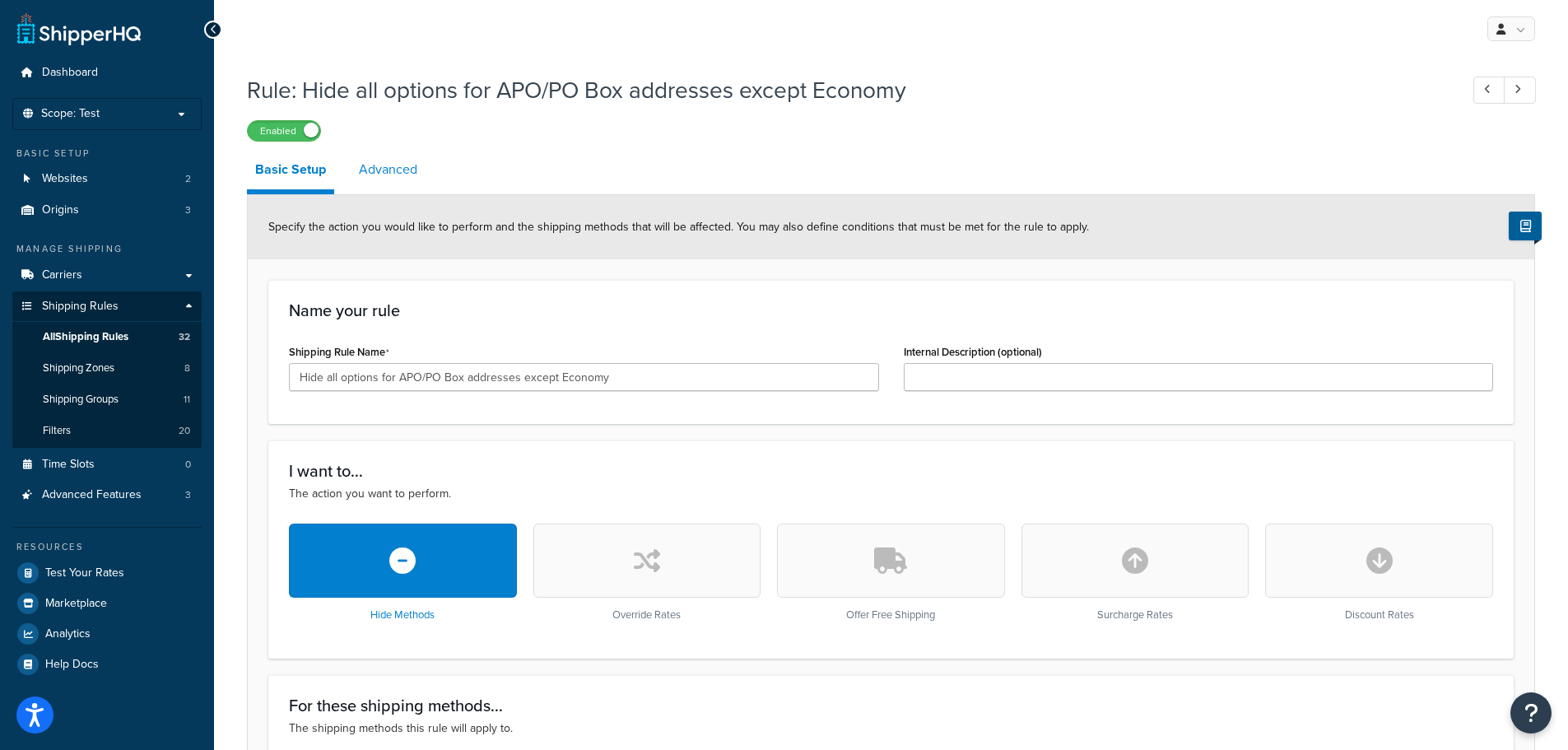
click at [382, 170] on link "Advanced" at bounding box center [388, 170] width 75 height 40
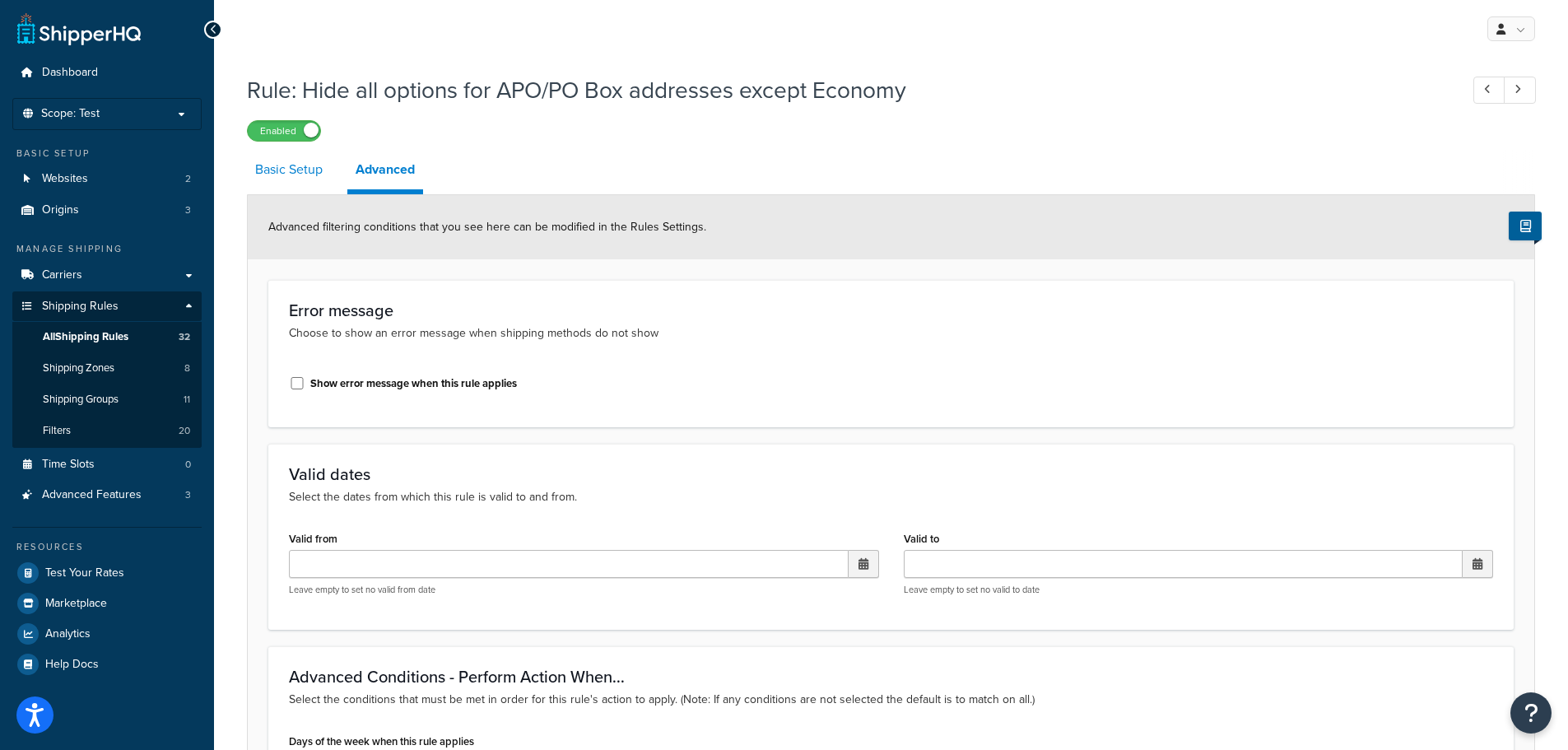
click at [285, 171] on link "Basic Setup" at bounding box center [288, 170] width 84 height 40
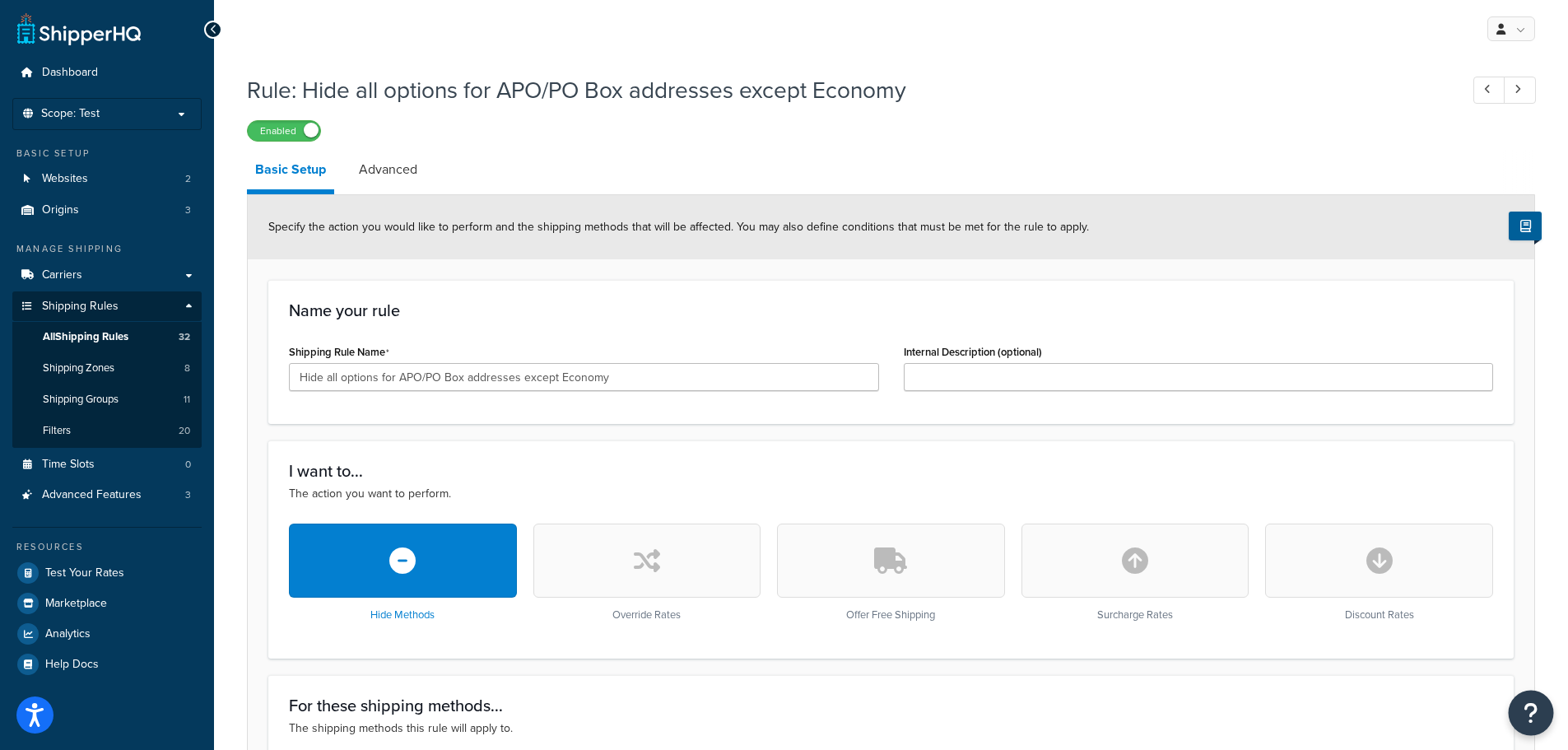
click at [1547, 717] on button "Open Resource Center" at bounding box center [1531, 713] width 45 height 45
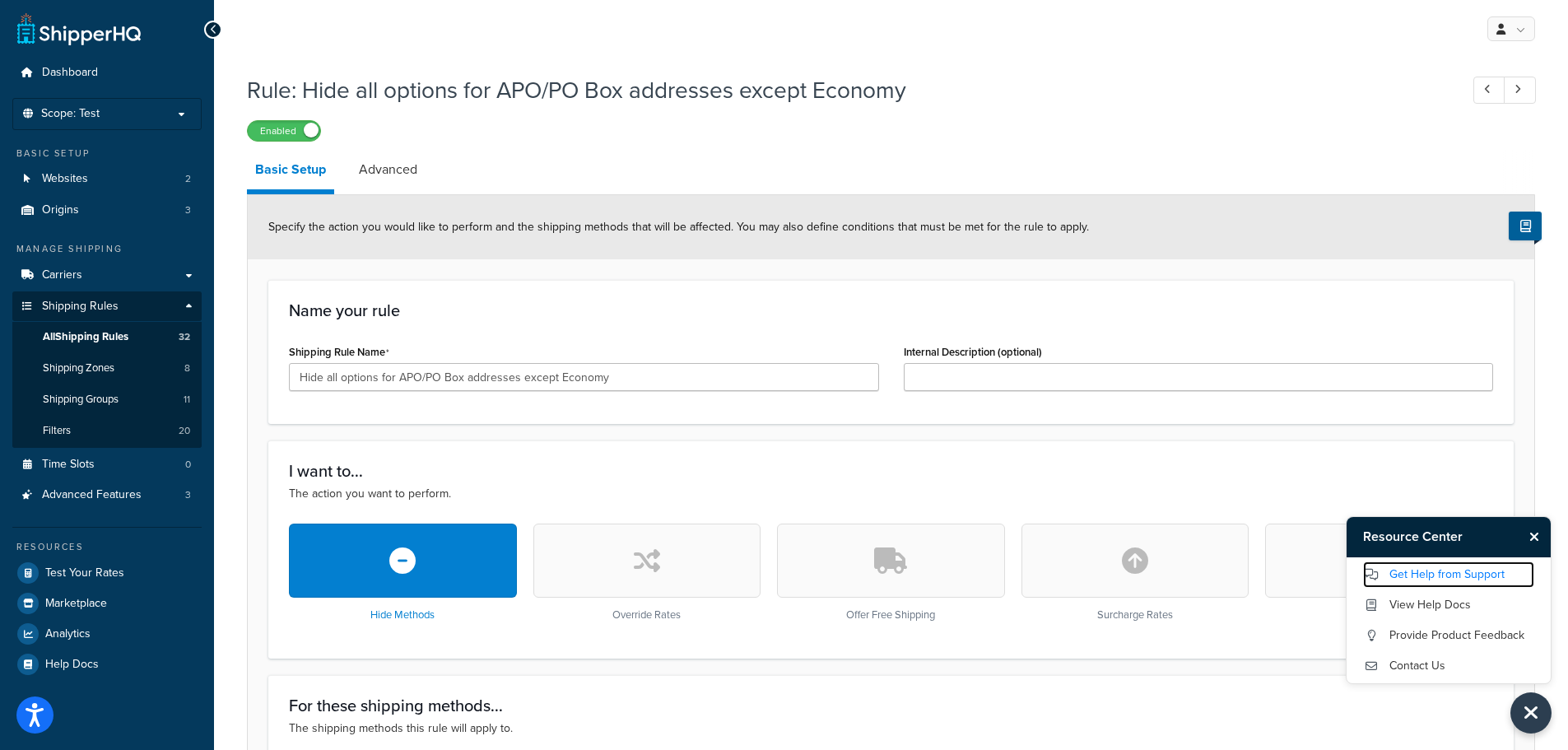
click at [1431, 574] on link "Get Help from Support" at bounding box center [1448, 575] width 171 height 26
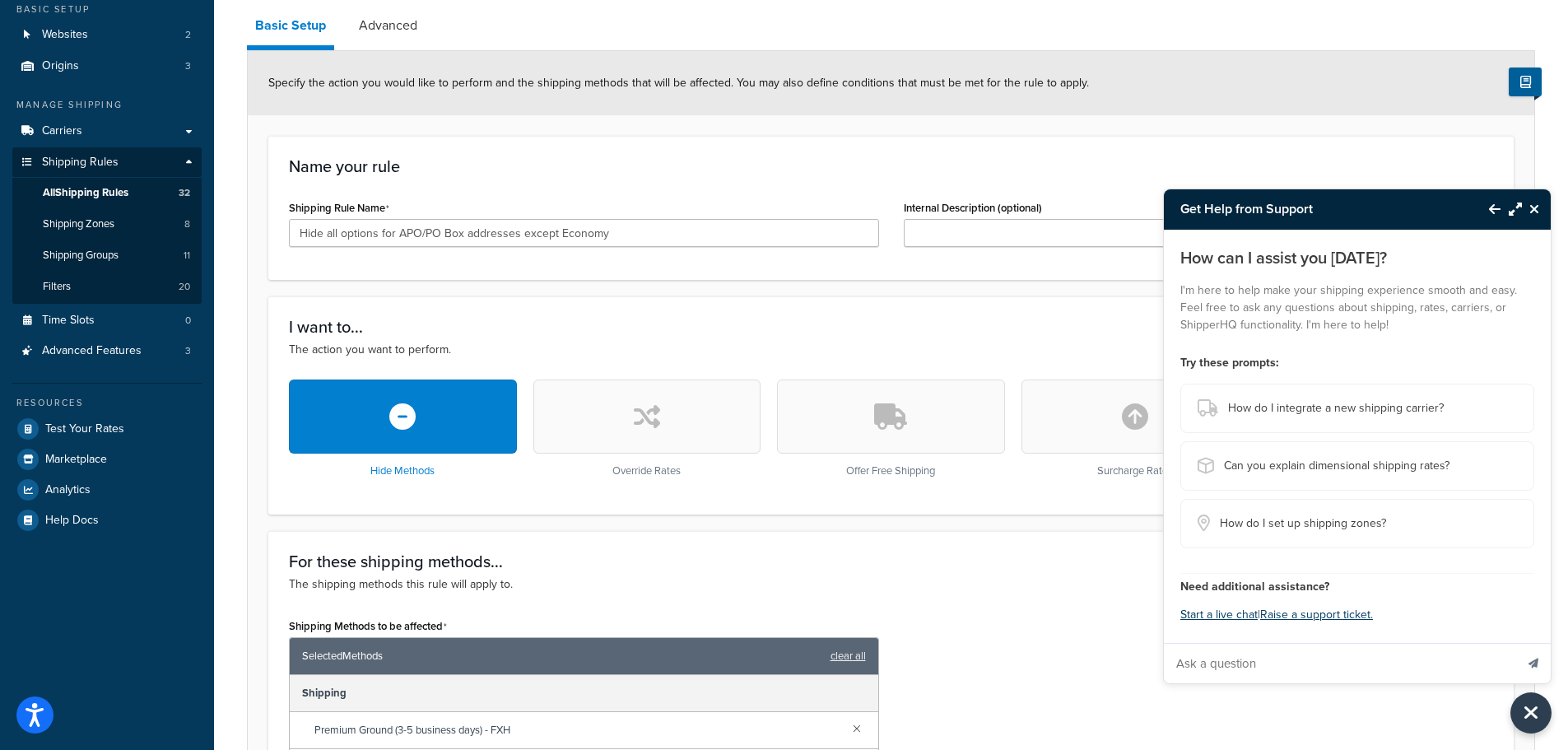
scroll to position [82, 0]
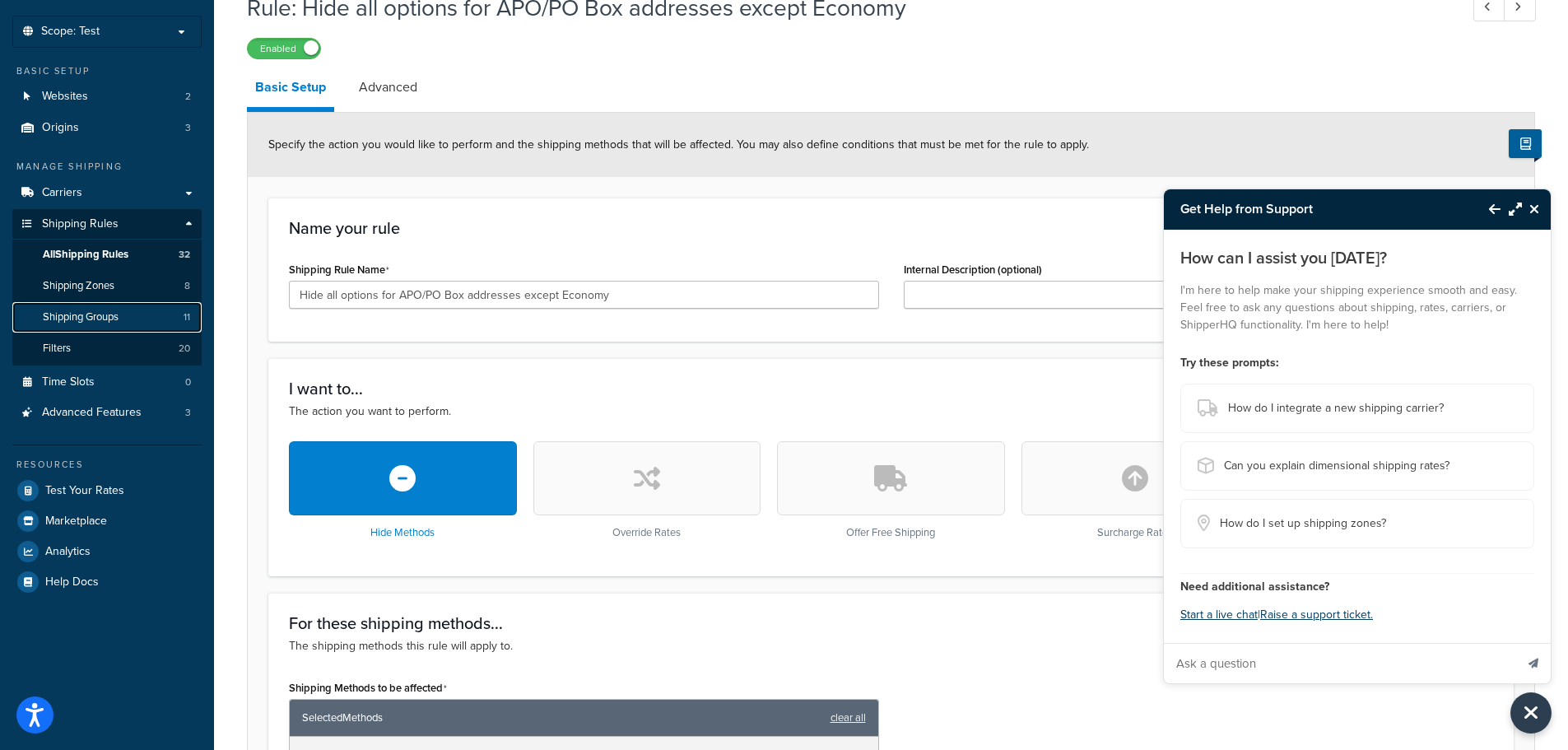
click at [118, 317] on span "Shipping Groups" at bounding box center [80, 317] width 75 height 14
click at [127, 285] on link "Shipping Zones 8" at bounding box center [106, 286] width 189 height 30
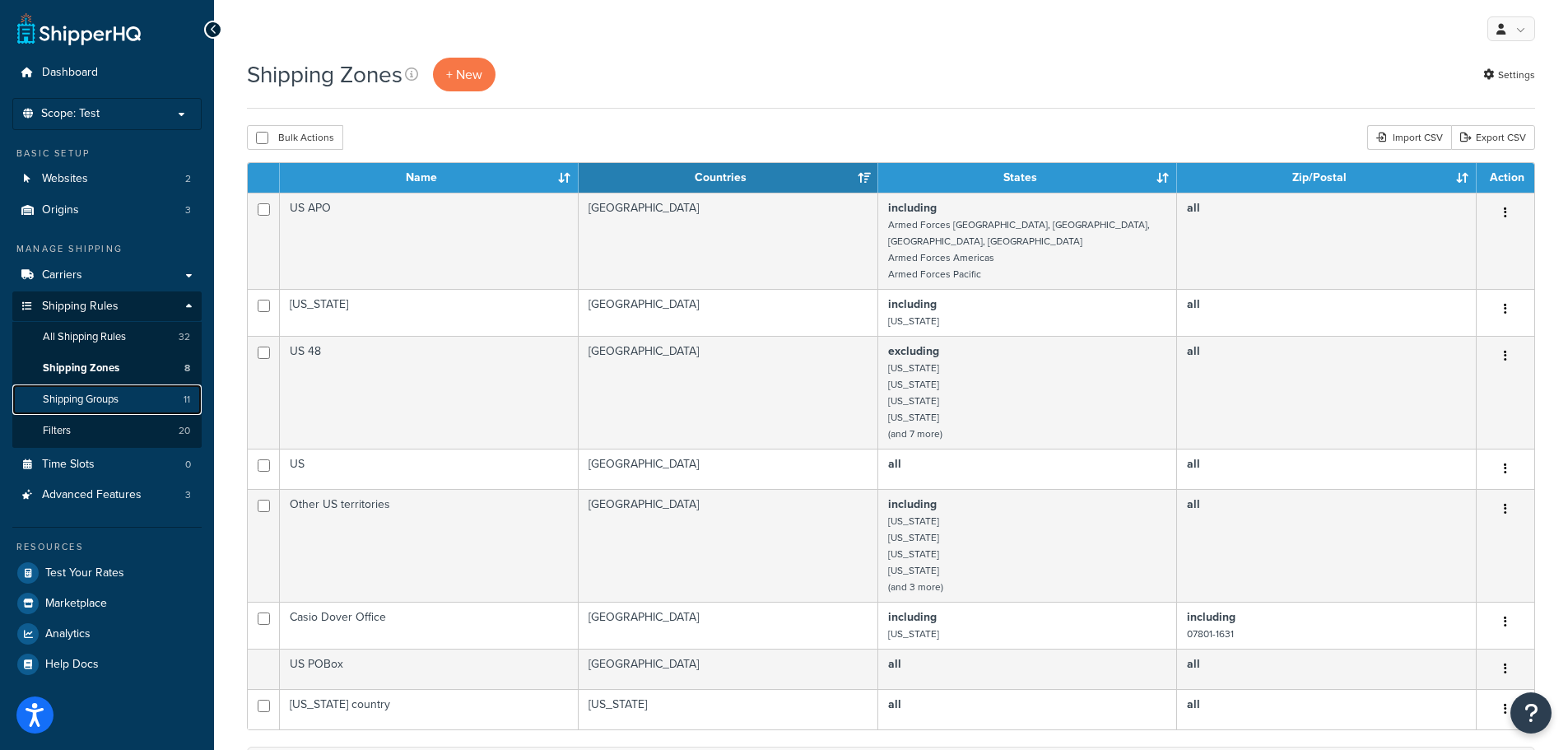
click at [144, 399] on link "Shipping Groups 11" at bounding box center [106, 399] width 189 height 30
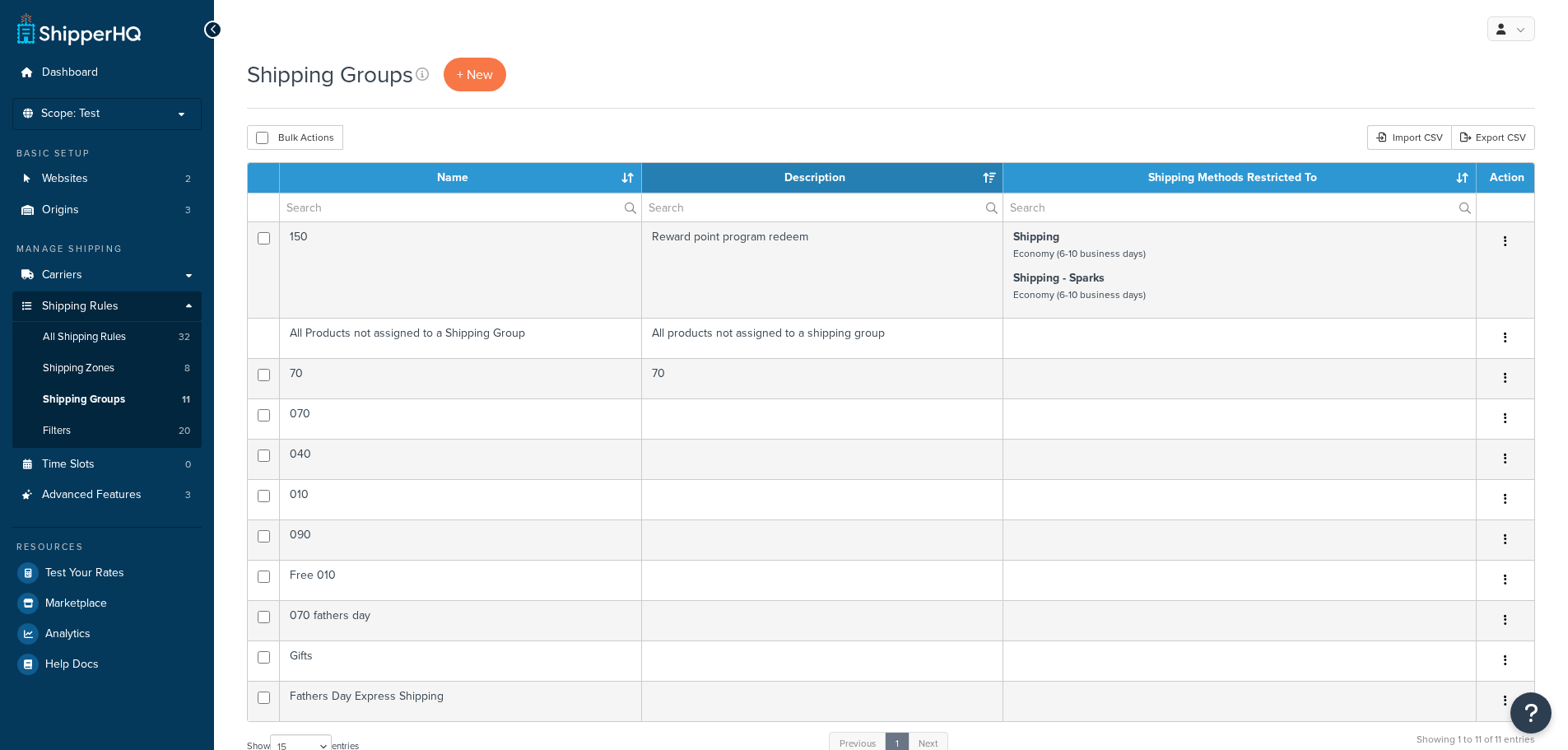
select select "15"
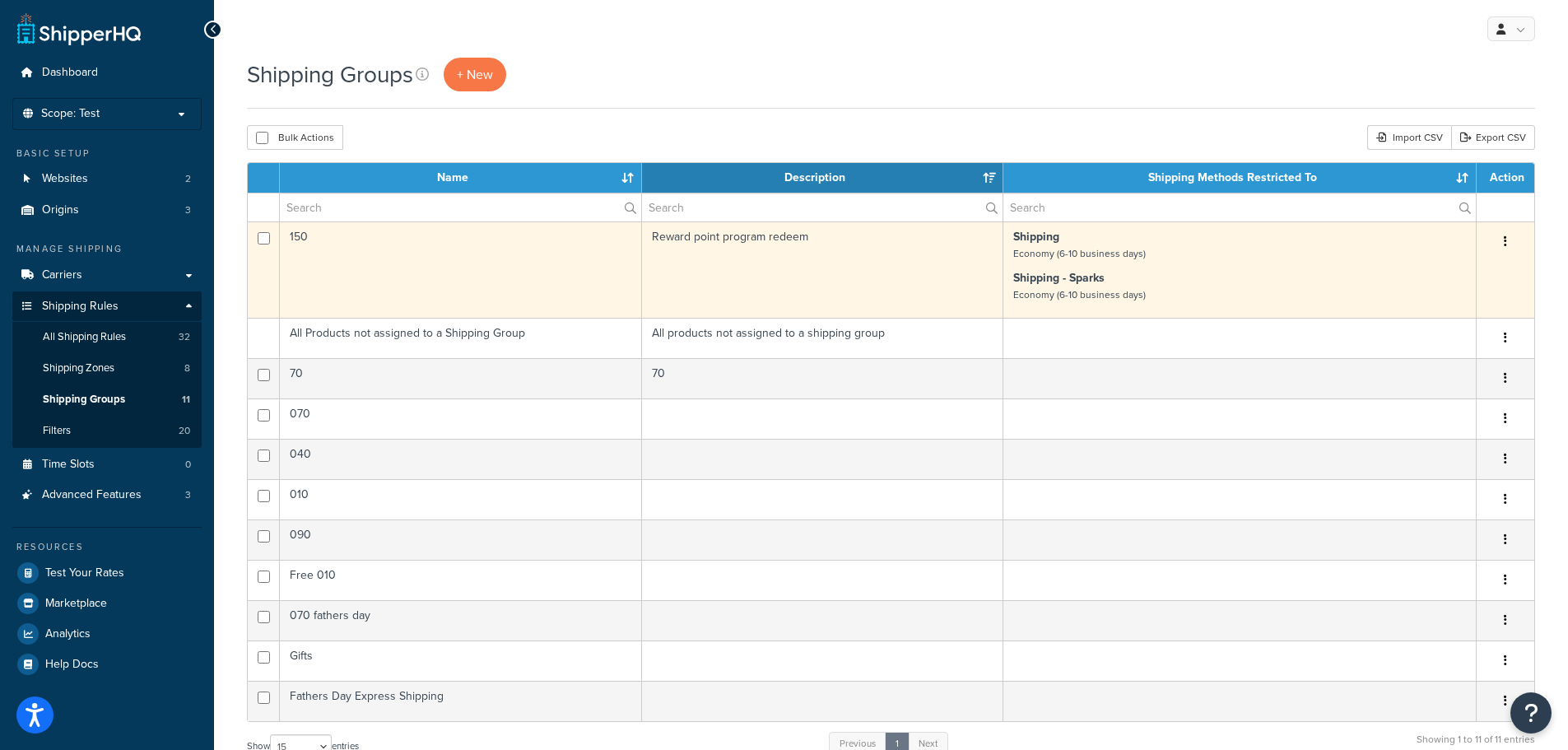
click at [1075, 260] on small "Economy (6-10 business days)" at bounding box center [1079, 253] width 133 height 15
click at [885, 282] on td "Reward point program redeem" at bounding box center [823, 269] width 363 height 96
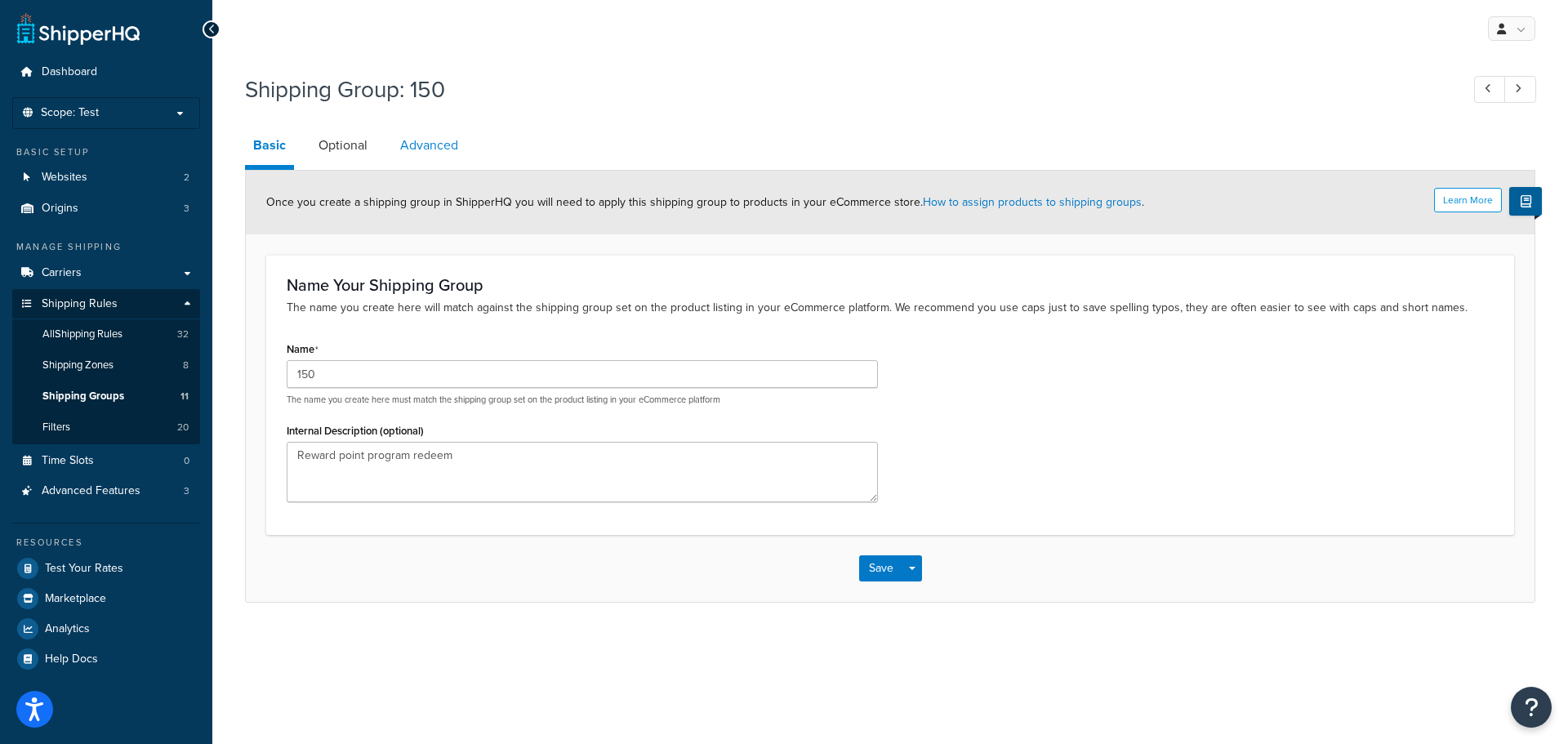
click at [426, 156] on link "Advanced" at bounding box center [430, 146] width 75 height 39
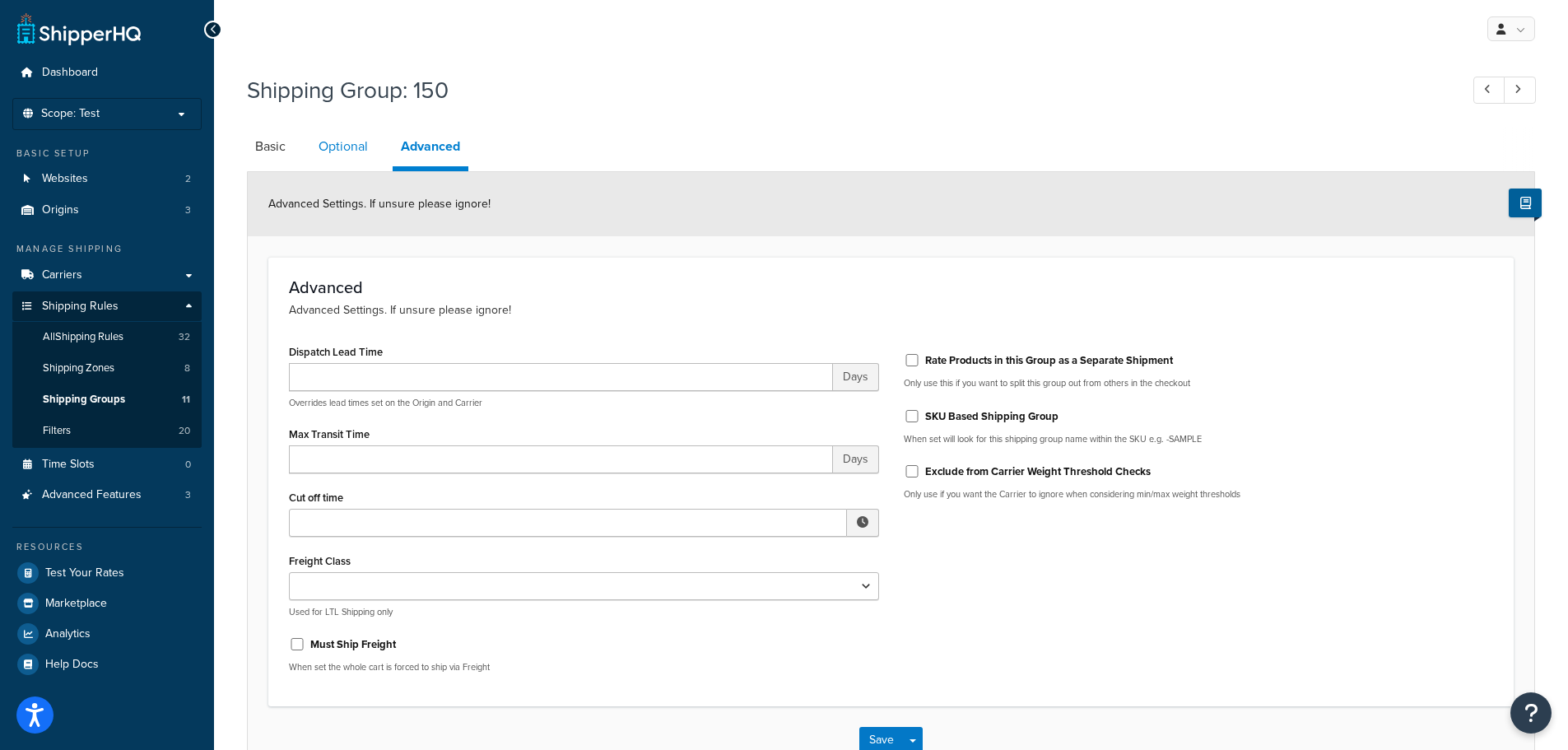
click at [351, 154] on link "Optional" at bounding box center [343, 147] width 66 height 40
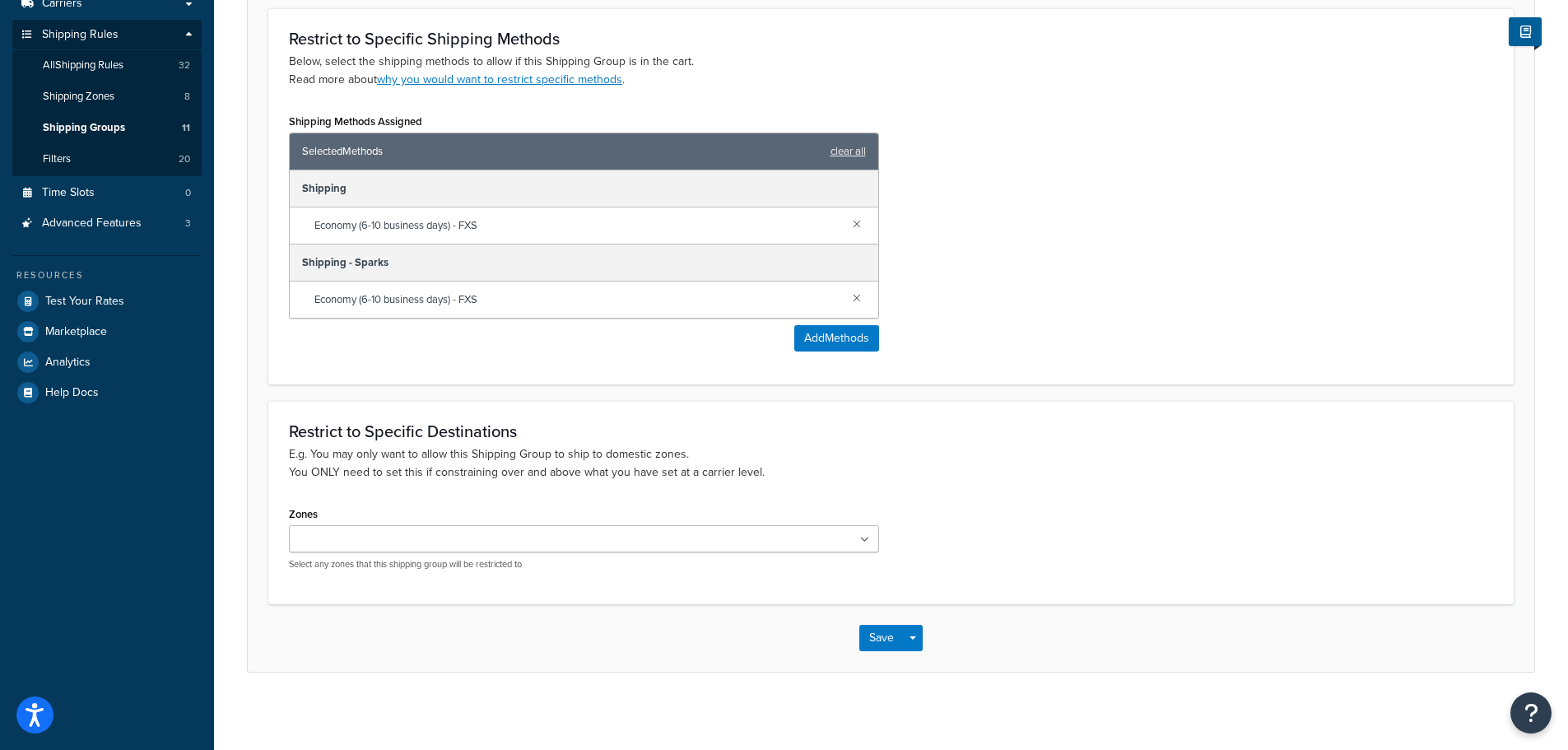
scroll to position [277, 0]
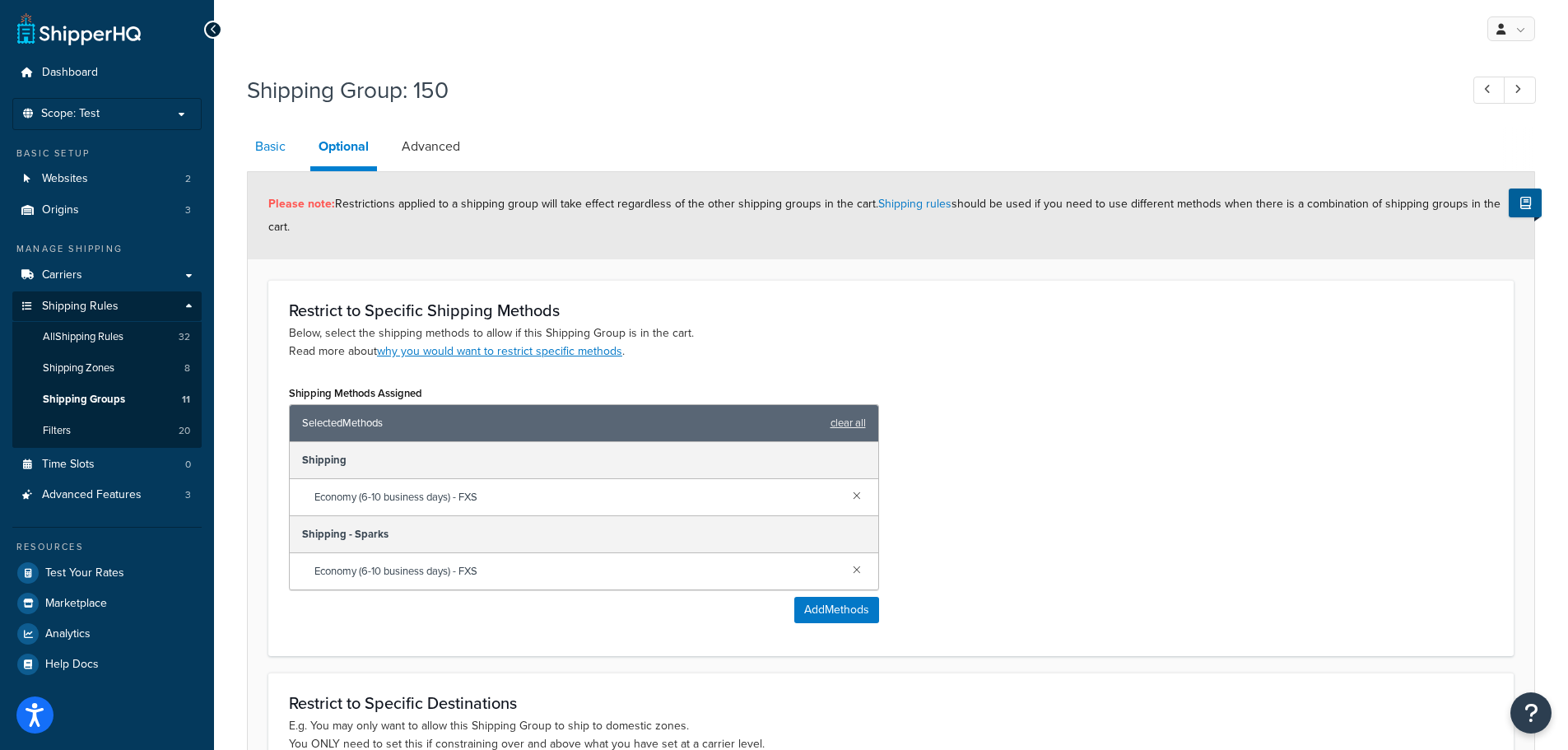
click at [259, 149] on link "Basic" at bounding box center [270, 147] width 47 height 40
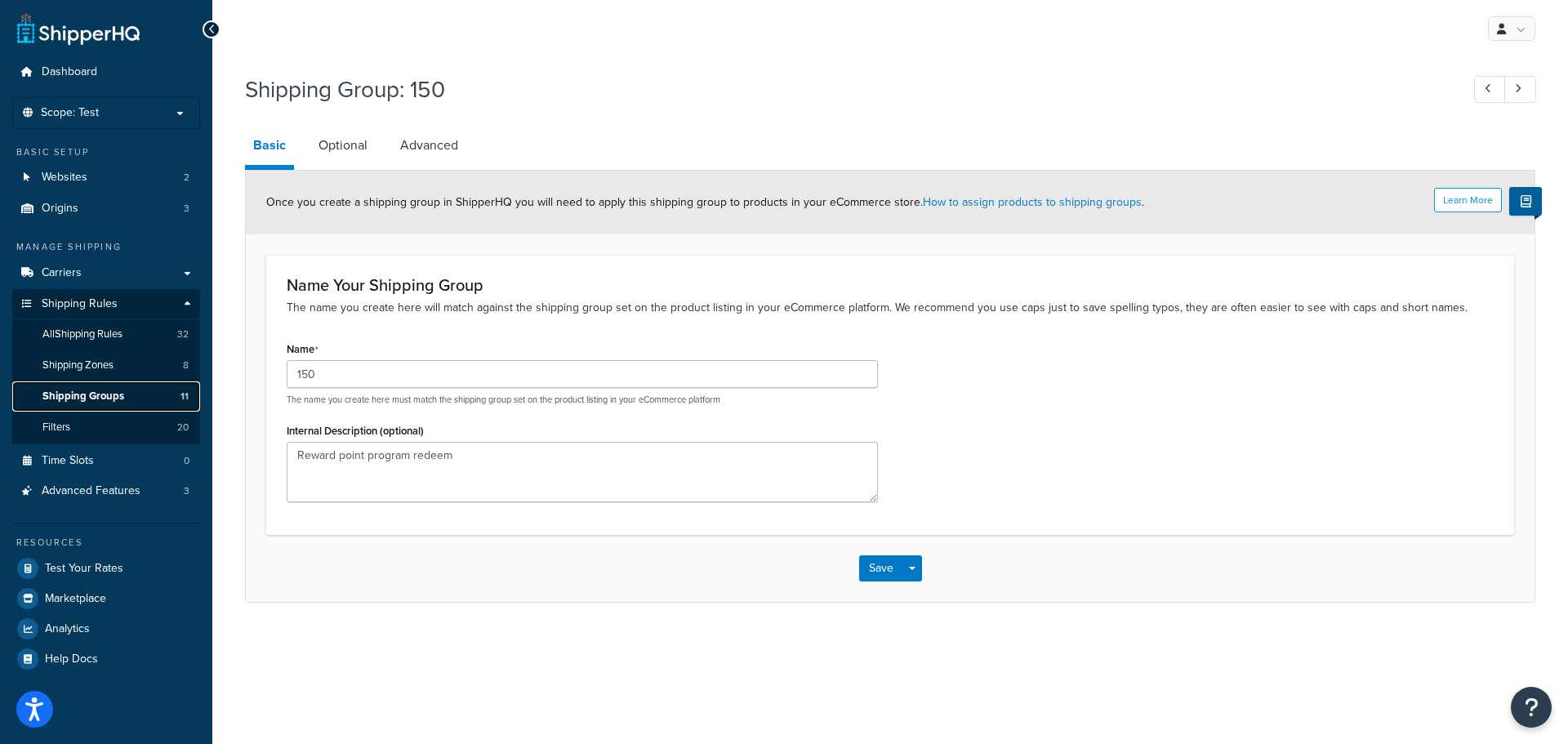
click at [127, 393] on link "Shipping Groups 11" at bounding box center [106, 396] width 188 height 30
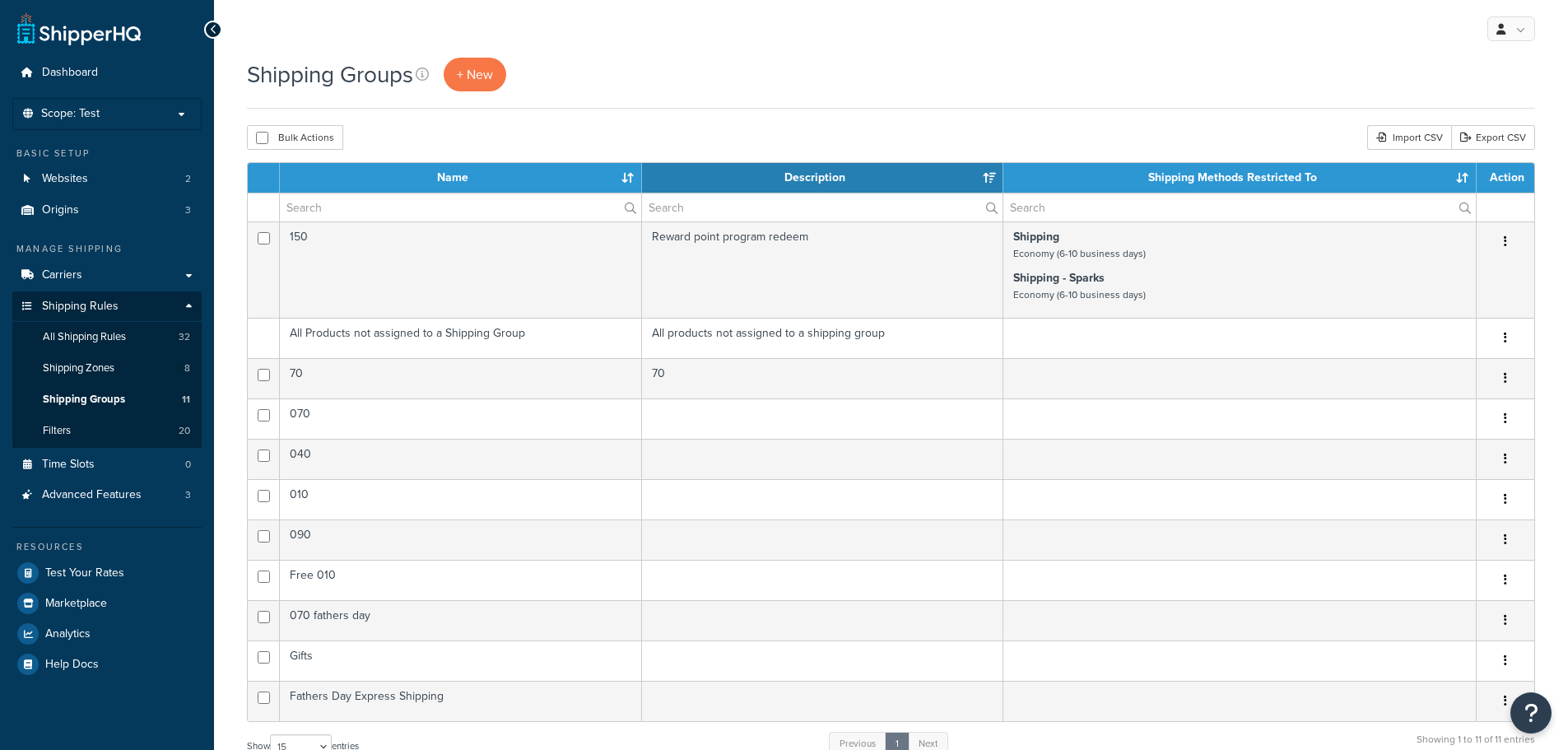
select select "15"
click at [67, 115] on span "Scope: Test" at bounding box center [71, 114] width 58 height 14
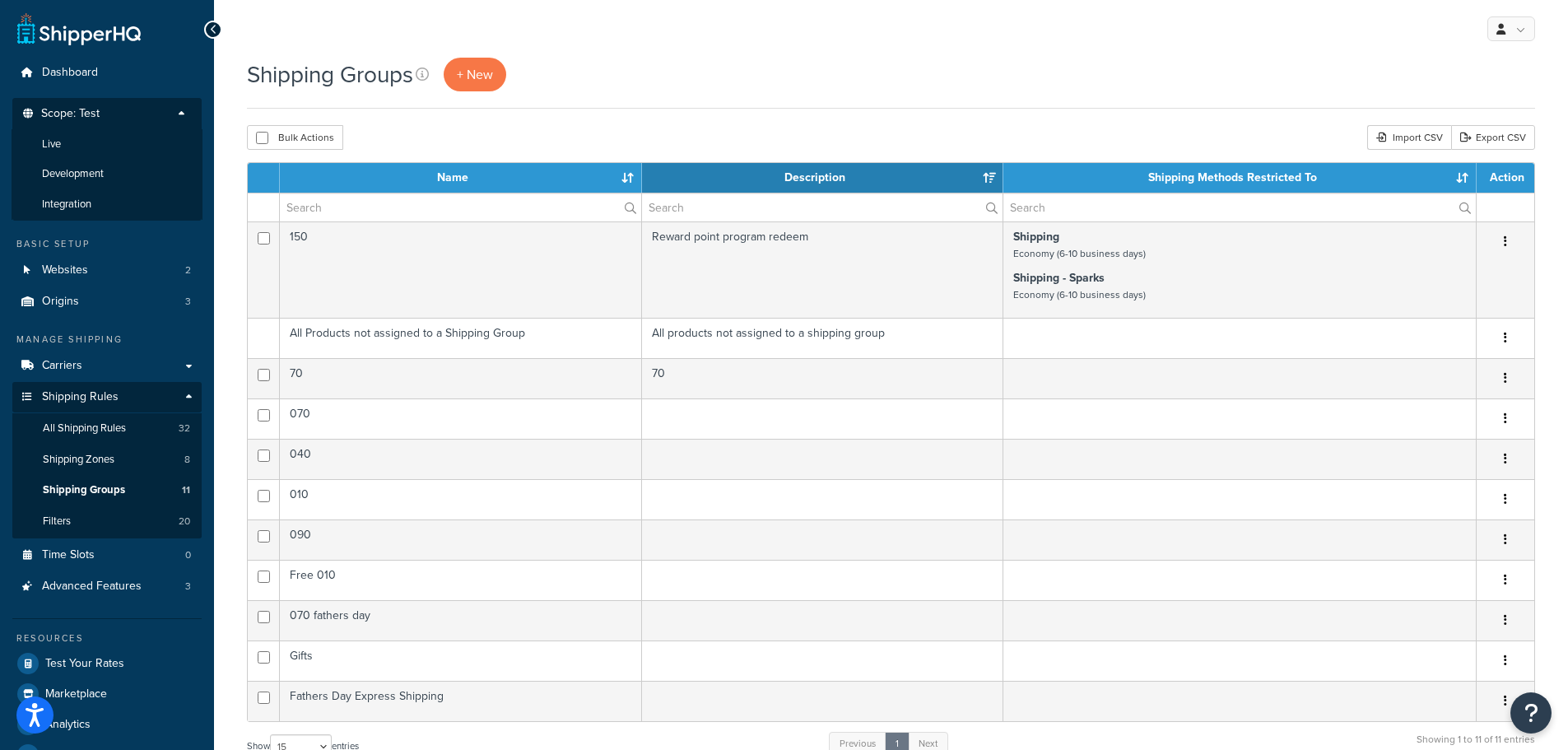
click at [125, 114] on p "Scope: Test" at bounding box center [106, 119] width 174 height 23
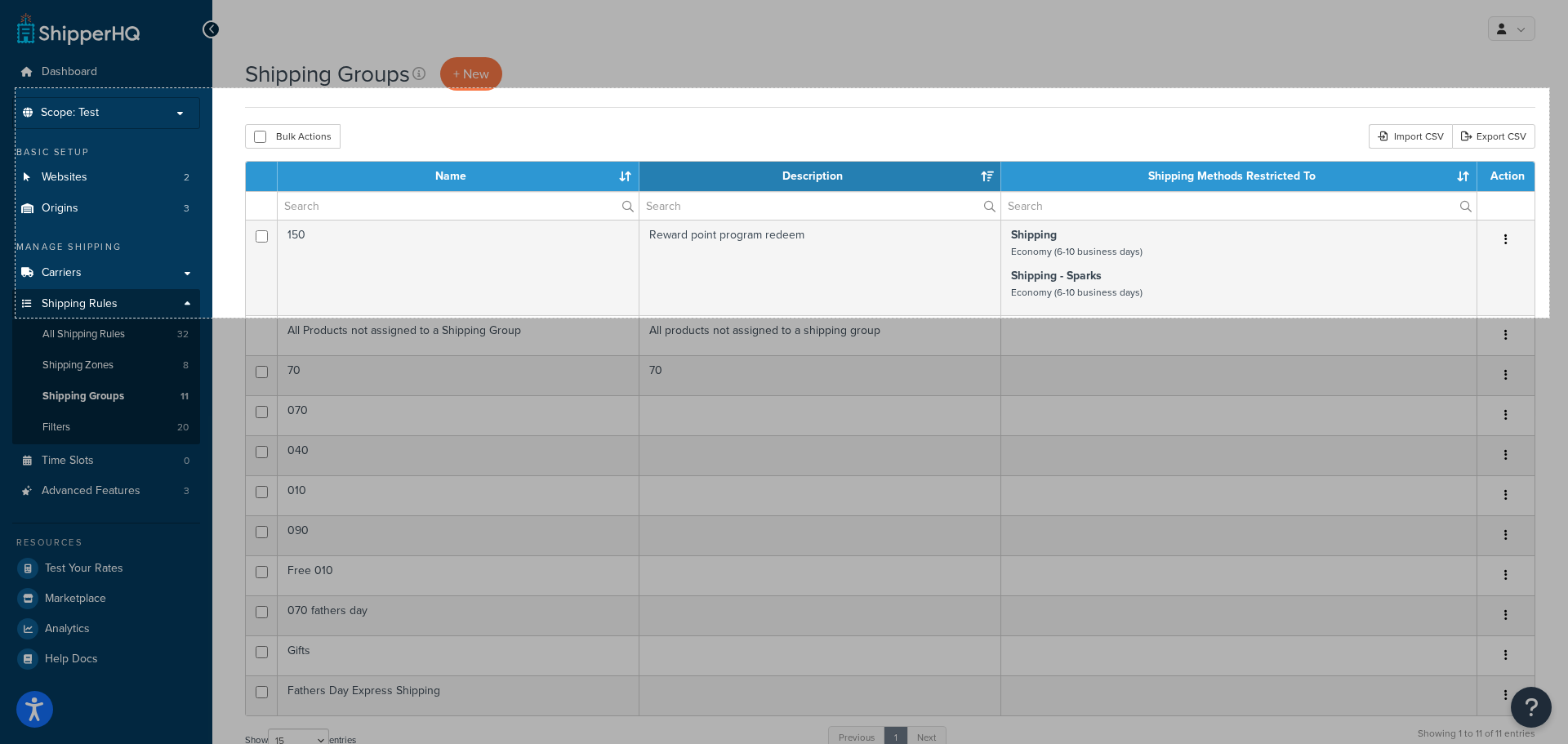
drag, startPoint x: 16, startPoint y: 88, endPoint x: 1549, endPoint y: 318, distance: 1550.2
click at [1549, 318] on div "1878 X 281" at bounding box center [784, 611] width 1568 height 1223
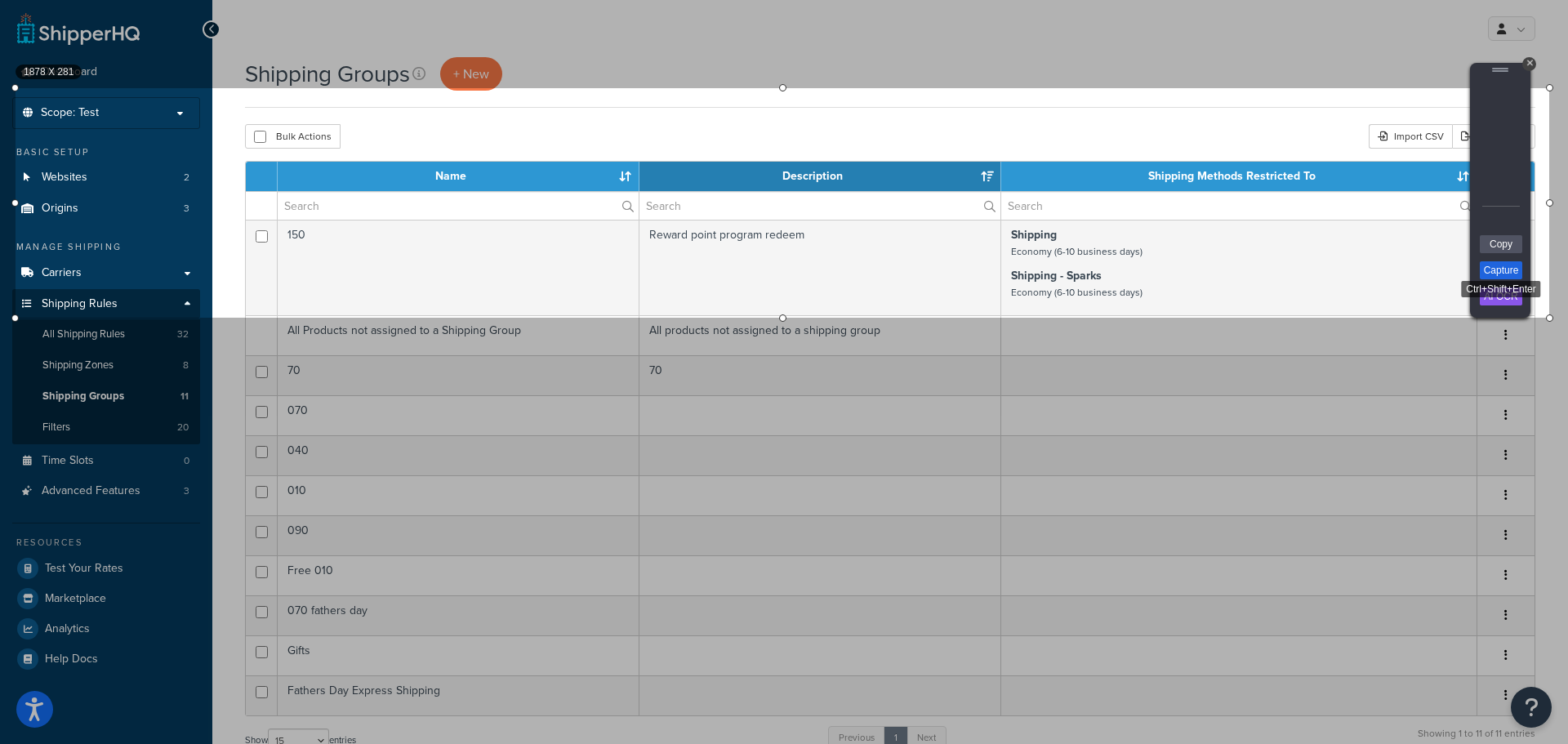
click at [1501, 269] on link "Capture" at bounding box center [1501, 270] width 42 height 18
